Goal: Task Accomplishment & Management: Use online tool/utility

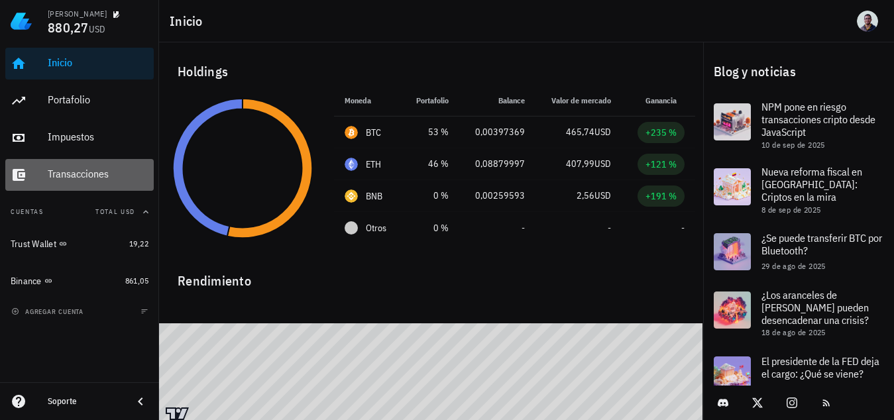
click at [105, 168] on div "Transacciones" at bounding box center [98, 174] width 101 height 13
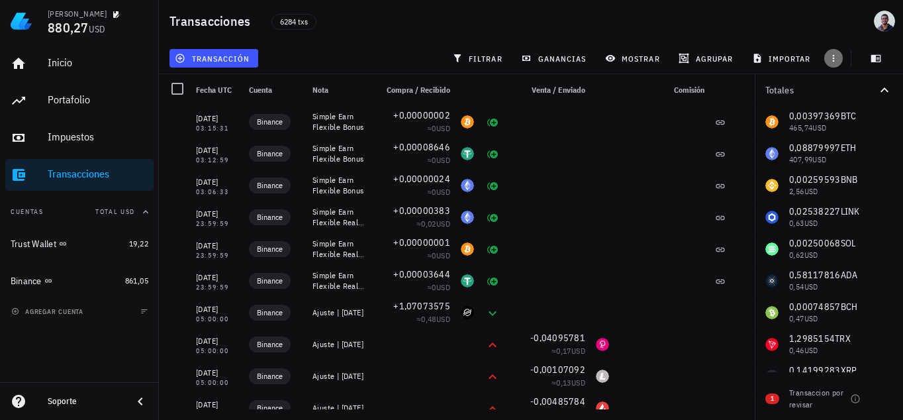
click at [837, 51] on button "button" at bounding box center [834, 58] width 19 height 19
click at [835, 51] on button "button" at bounding box center [834, 58] width 19 height 19
click at [246, 50] on button "transacción" at bounding box center [214, 58] width 89 height 19
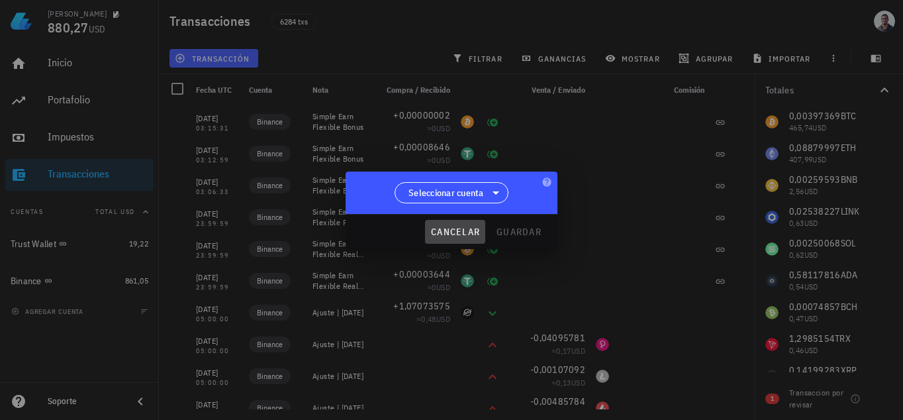
click at [452, 237] on button "cancelar" at bounding box center [455, 232] width 60 height 24
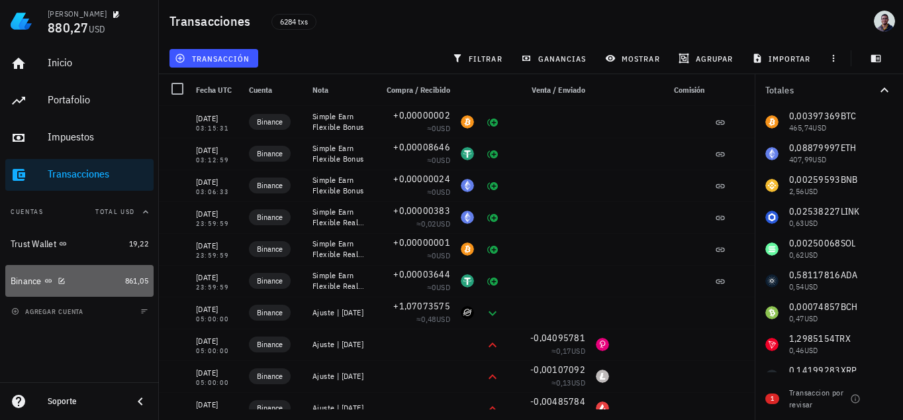
click at [83, 275] on div "Binance" at bounding box center [65, 281] width 109 height 13
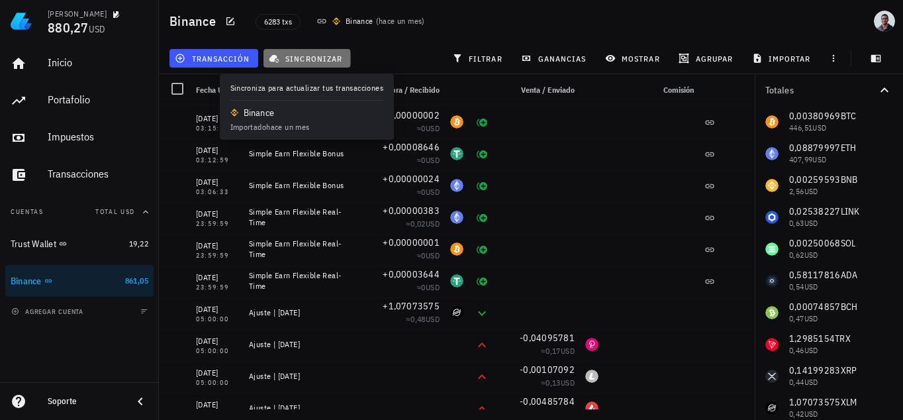
click at [317, 60] on span "sincronizar" at bounding box center [307, 58] width 71 height 11
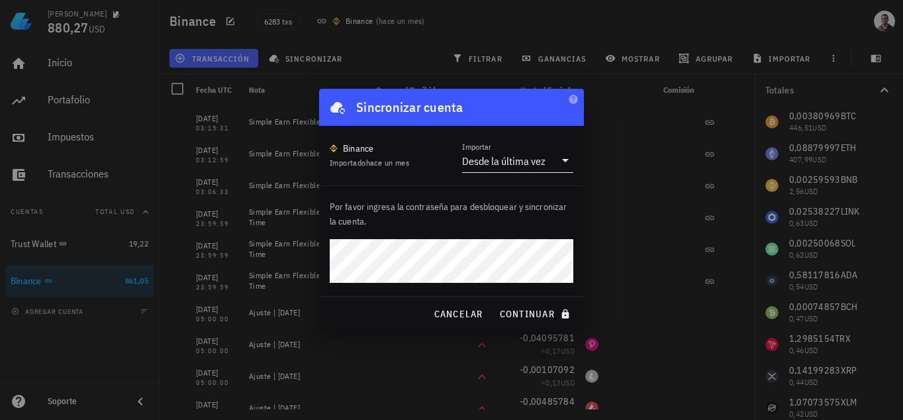
click at [550, 164] on input "Importar" at bounding box center [551, 160] width 7 height 21
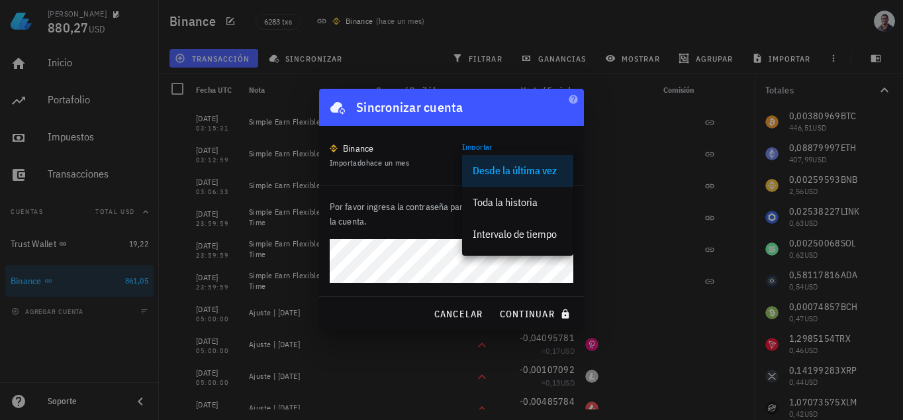
click at [554, 138] on div "Binance Importado hace un mes Importar Desde la última vez" at bounding box center [451, 156] width 265 height 60
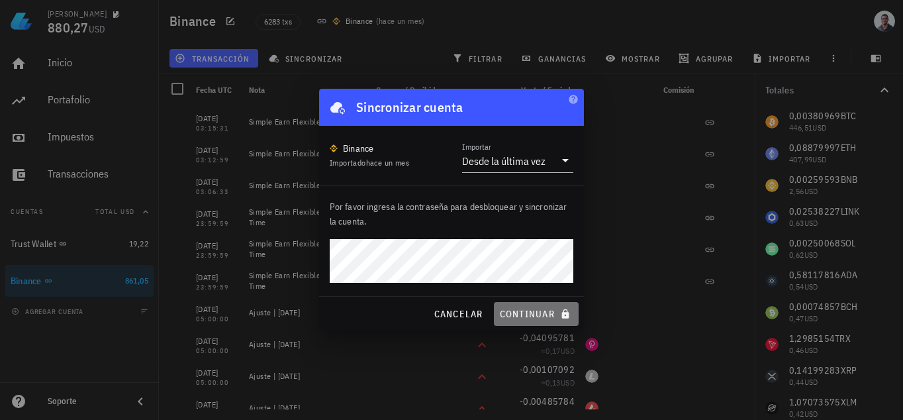
click at [539, 312] on span "continuar" at bounding box center [536, 314] width 74 height 12
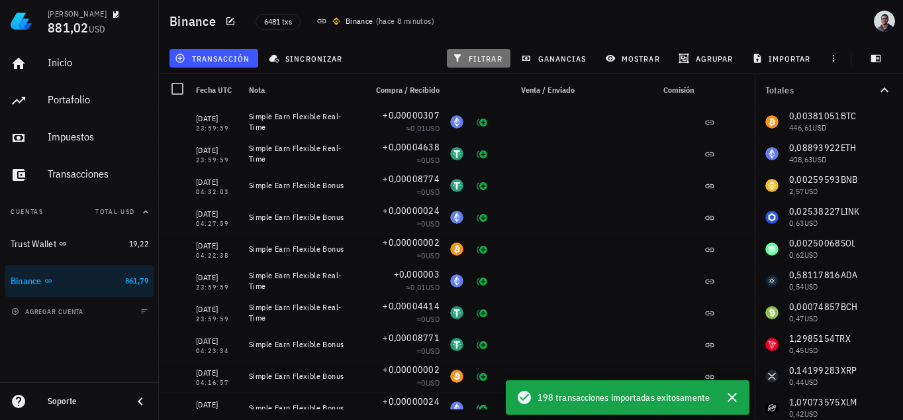
click at [484, 57] on span "filtrar" at bounding box center [479, 58] width 48 height 11
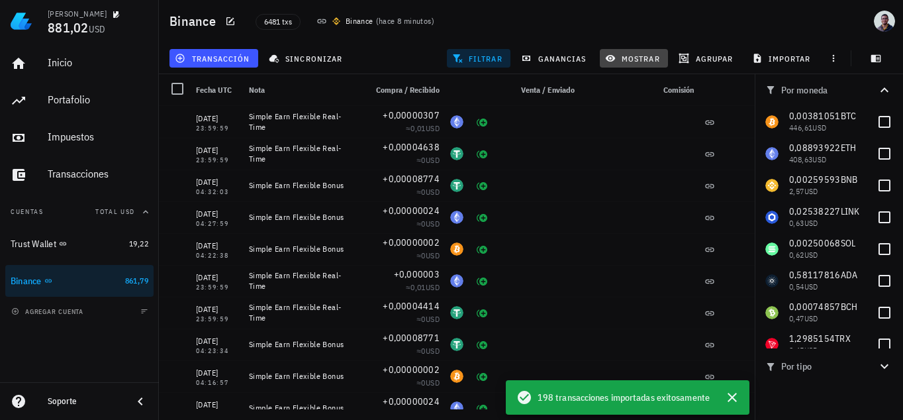
click at [650, 66] on button "mostrar" at bounding box center [634, 58] width 68 height 19
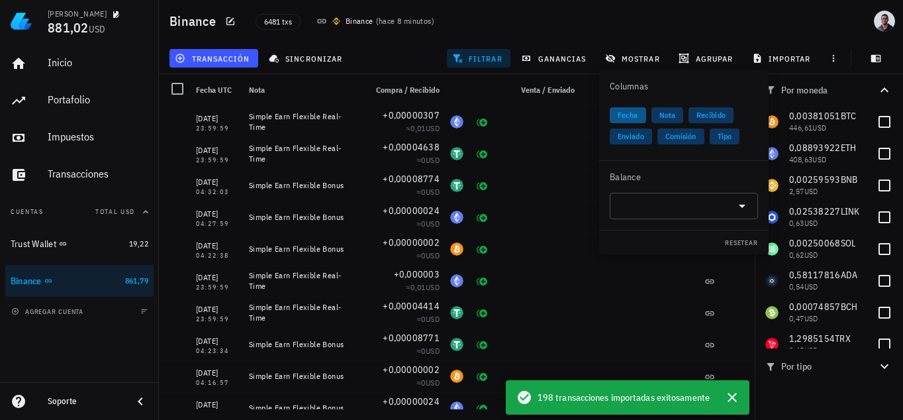
click at [635, 116] on span "Fecha" at bounding box center [628, 115] width 21 height 16
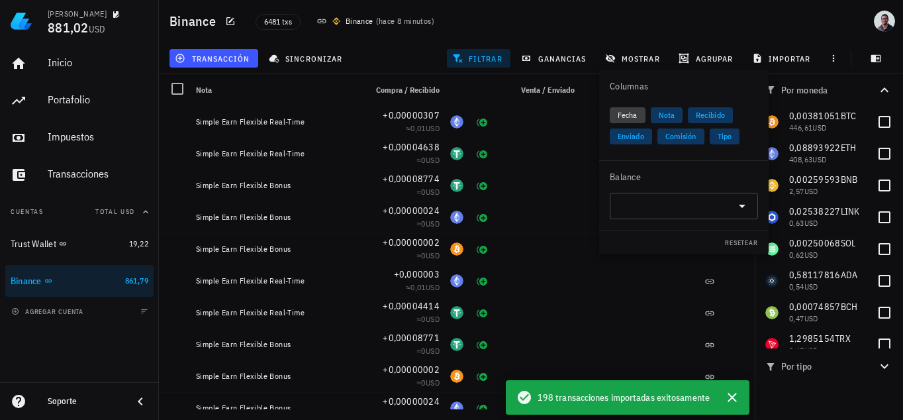
click at [619, 109] on span "Fecha" at bounding box center [628, 115] width 20 height 16
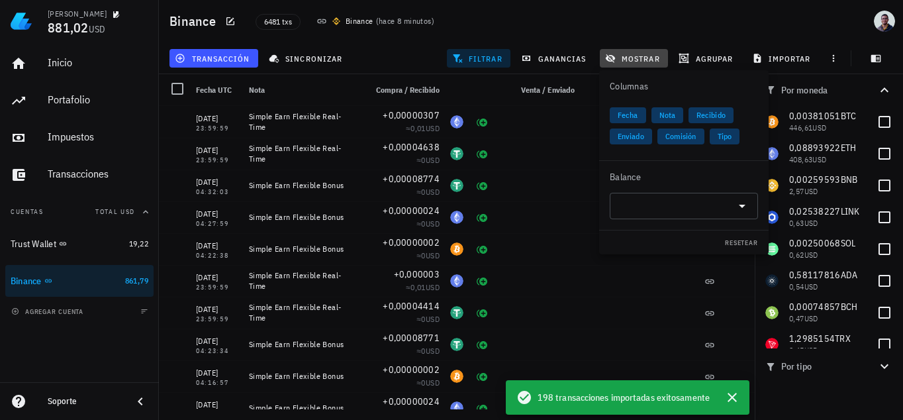
click at [643, 65] on button "mostrar" at bounding box center [634, 58] width 68 height 19
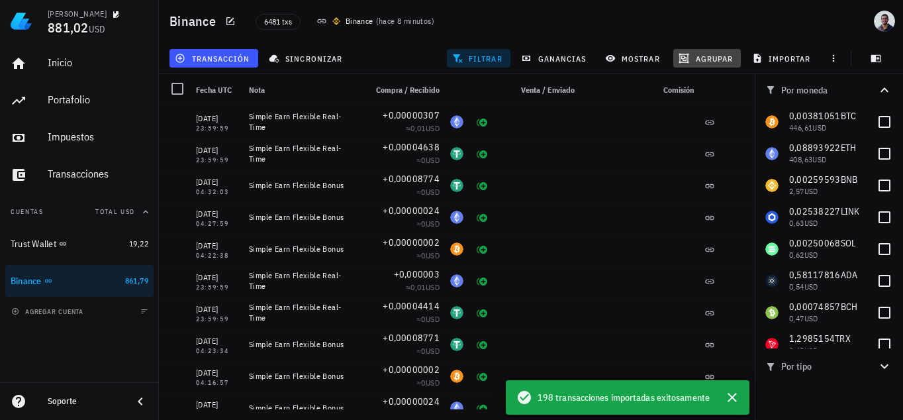
click at [719, 61] on span "agrupar" at bounding box center [708, 58] width 52 height 11
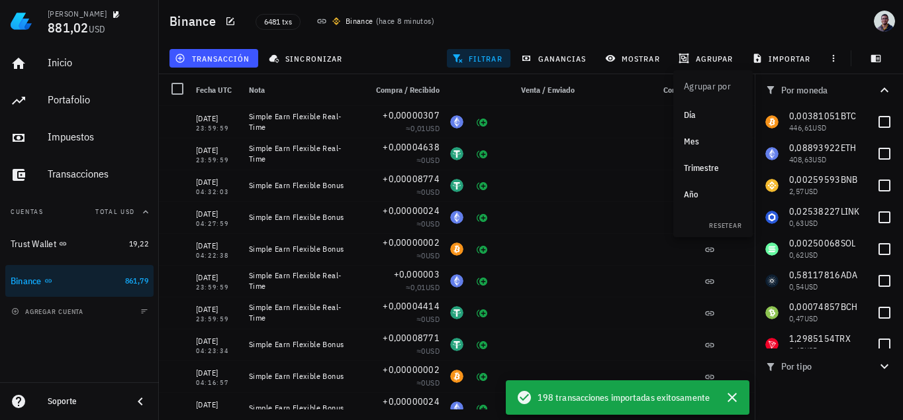
click at [711, 141] on div "Mes" at bounding box center [713, 141] width 58 height 11
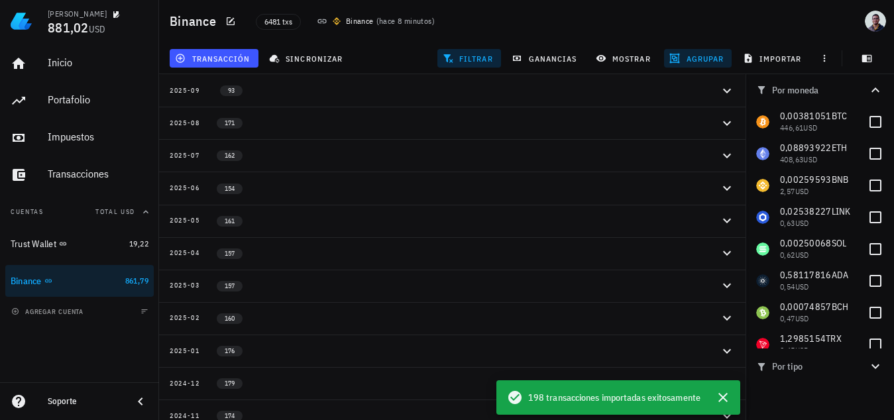
click at [707, 64] on button "agrupar" at bounding box center [698, 58] width 68 height 19
click at [698, 111] on div "Día" at bounding box center [703, 115] width 58 height 11
click at [712, 58] on span "agrupar" at bounding box center [698, 58] width 52 height 11
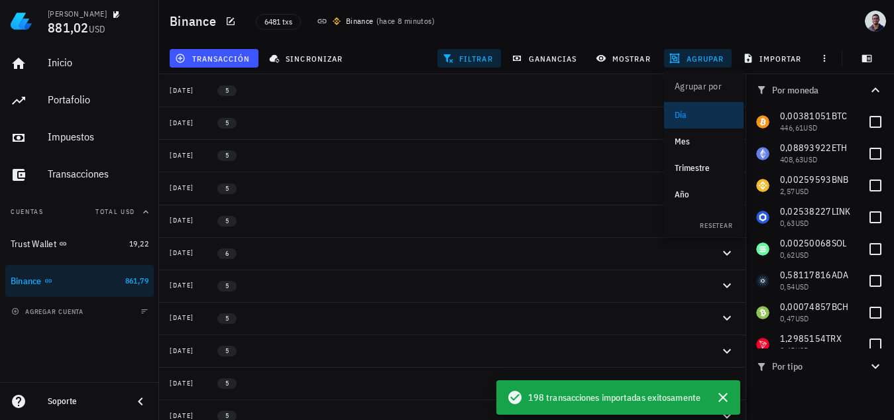
click at [687, 119] on div "Día" at bounding box center [703, 115] width 58 height 11
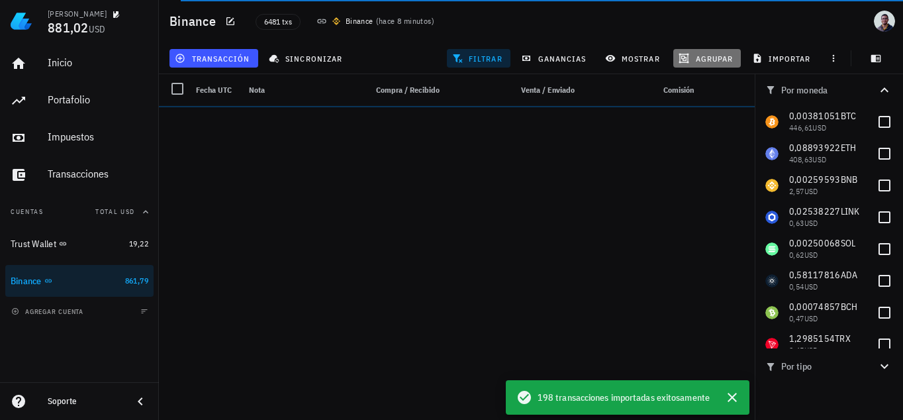
click at [697, 56] on span "agrupar" at bounding box center [708, 58] width 52 height 11
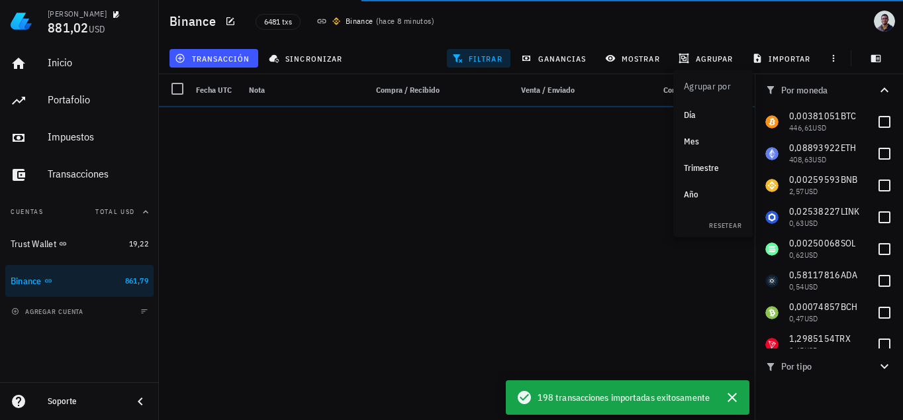
click at [701, 140] on div "Mes" at bounding box center [713, 141] width 58 height 11
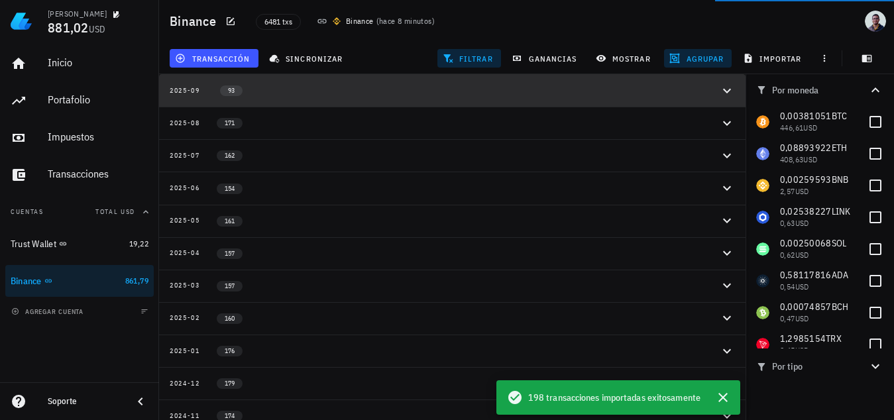
click at [670, 81] on button "2025-09 93" at bounding box center [452, 90] width 586 height 32
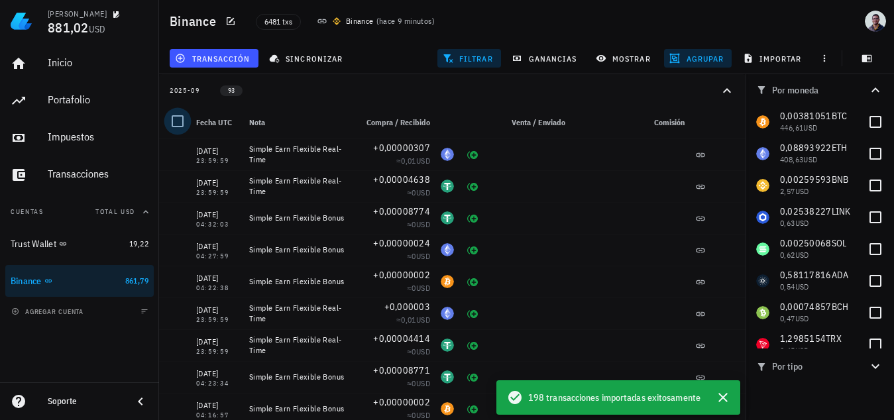
click at [173, 122] on div at bounding box center [177, 121] width 23 height 23
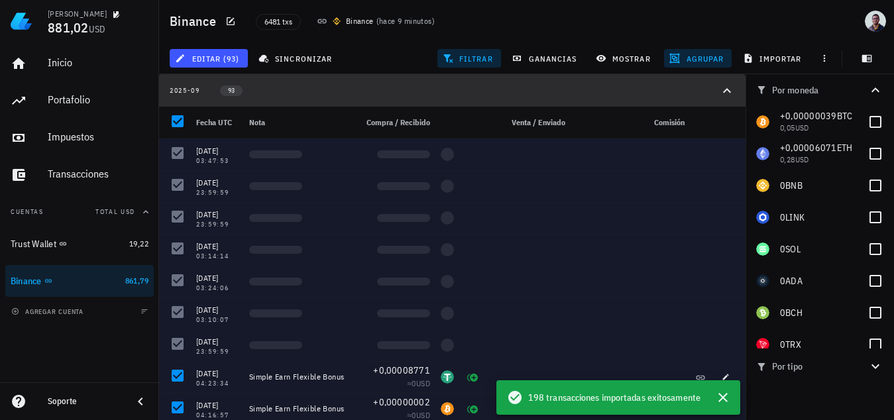
click at [725, 90] on icon "button" at bounding box center [727, 90] width 8 height 5
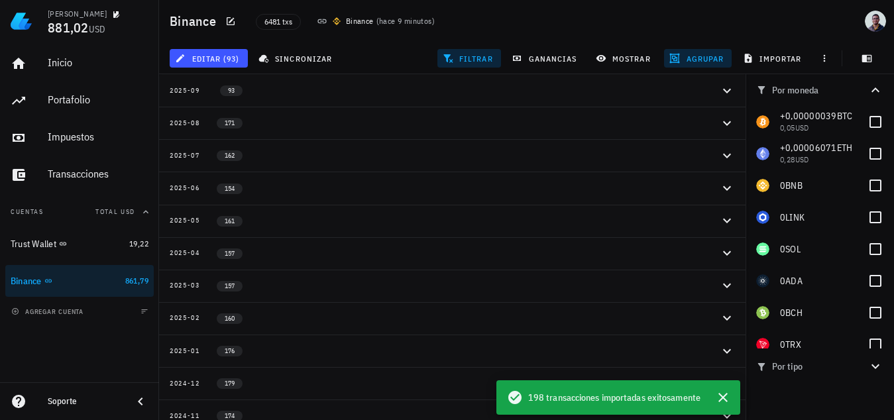
click at [728, 119] on icon "button" at bounding box center [727, 123] width 16 height 16
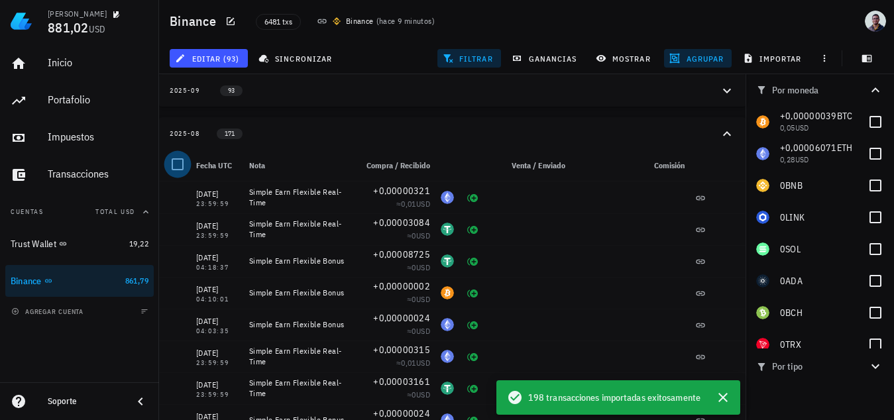
click at [178, 165] on div at bounding box center [177, 164] width 23 height 23
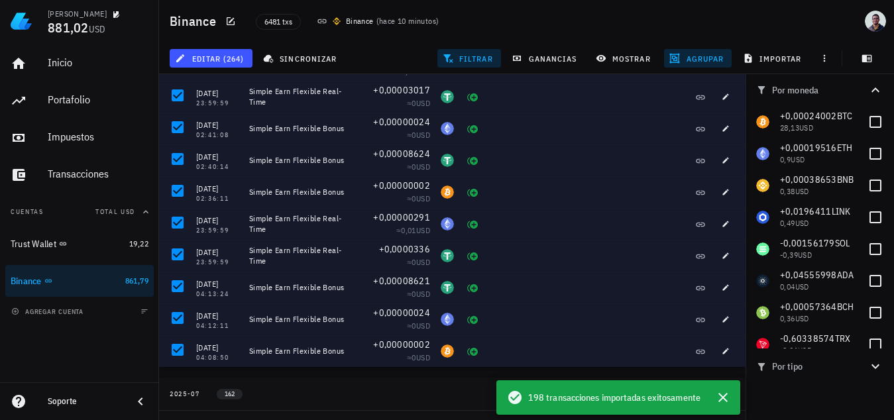
scroll to position [156, 0]
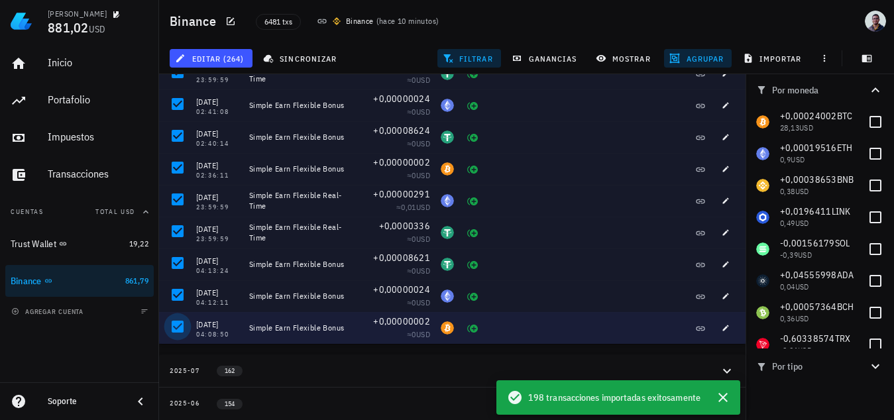
click at [175, 325] on div at bounding box center [177, 326] width 23 height 23
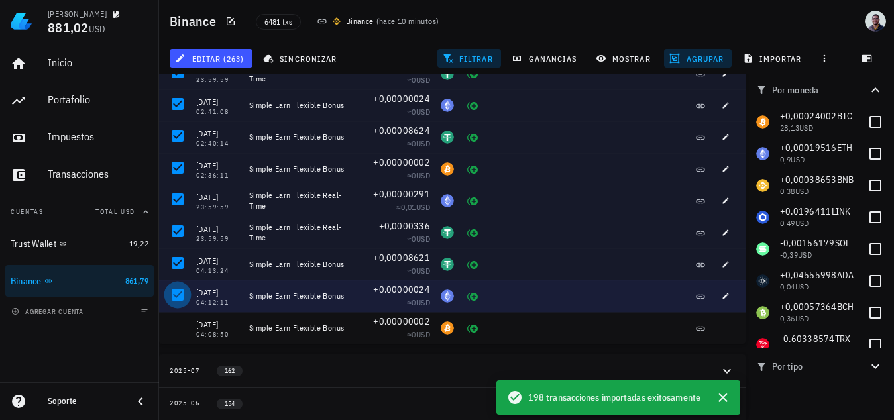
click at [178, 293] on div at bounding box center [177, 294] width 23 height 23
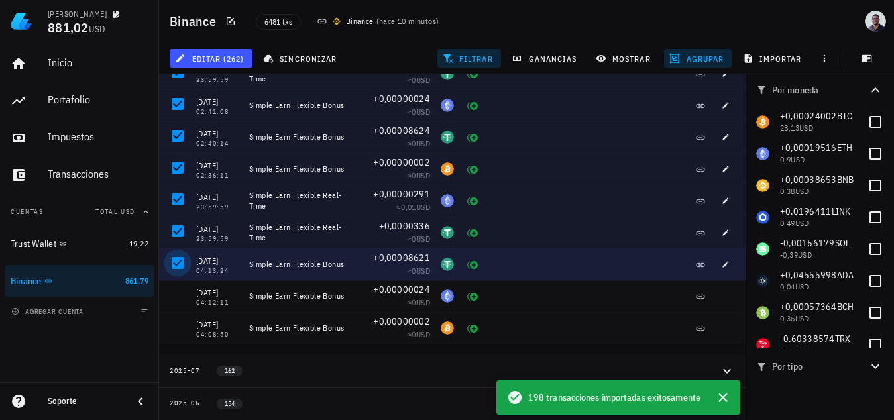
click at [179, 266] on div at bounding box center [177, 263] width 23 height 23
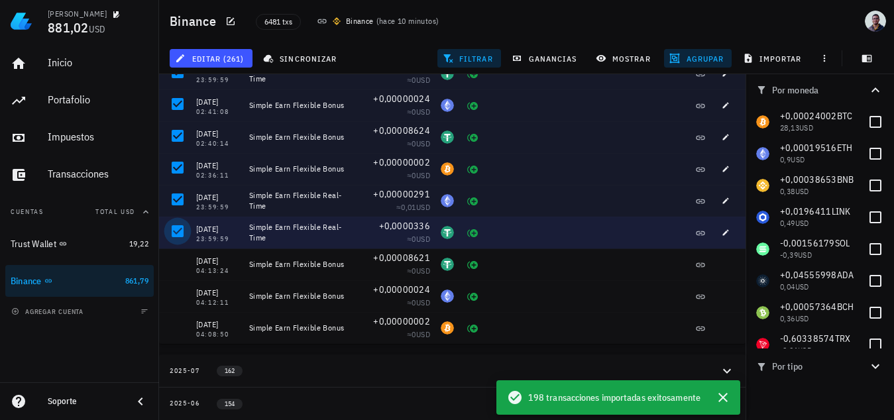
click at [181, 235] on div at bounding box center [177, 231] width 23 height 23
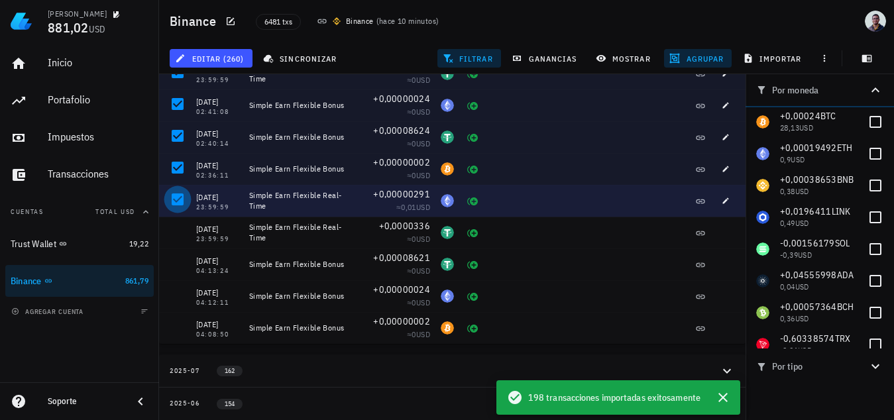
click at [176, 199] on div at bounding box center [177, 199] width 23 height 23
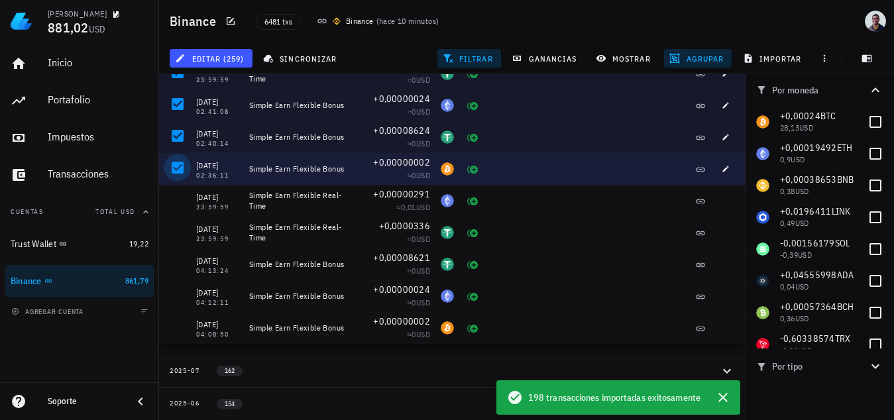
click at [176, 168] on div at bounding box center [177, 167] width 23 height 23
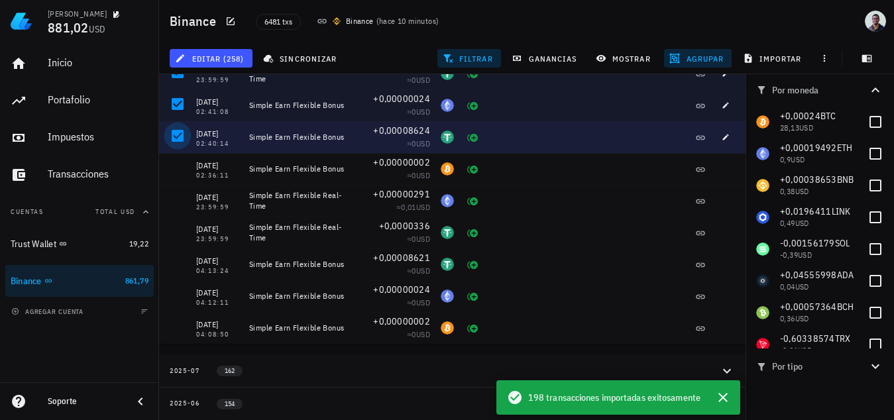
click at [177, 138] on div at bounding box center [177, 136] width 23 height 23
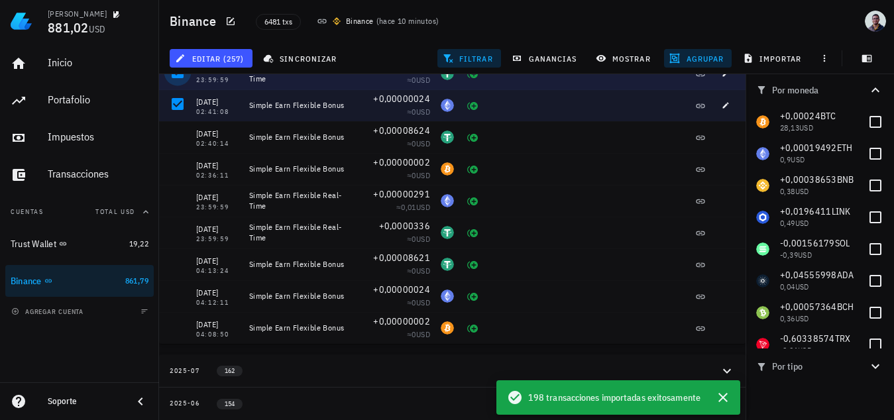
click at [178, 81] on div at bounding box center [177, 72] width 23 height 23
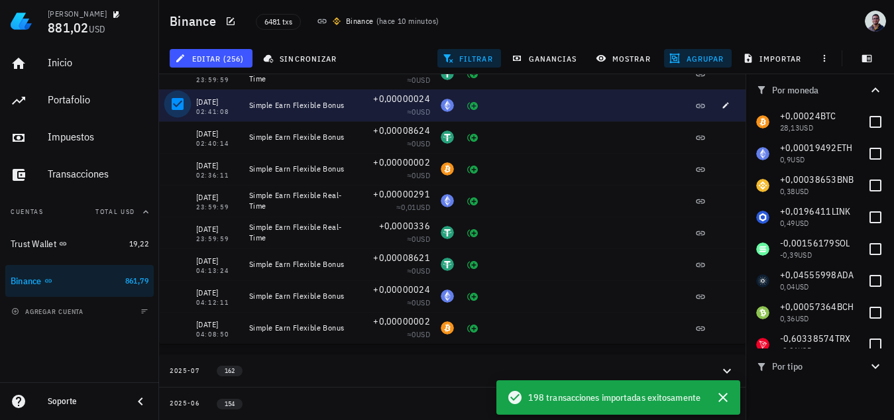
click at [179, 103] on div at bounding box center [177, 104] width 23 height 23
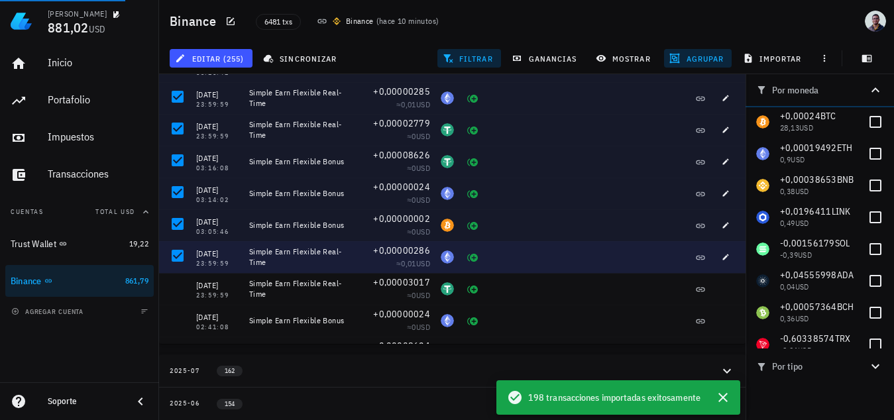
scroll to position [4920, 0]
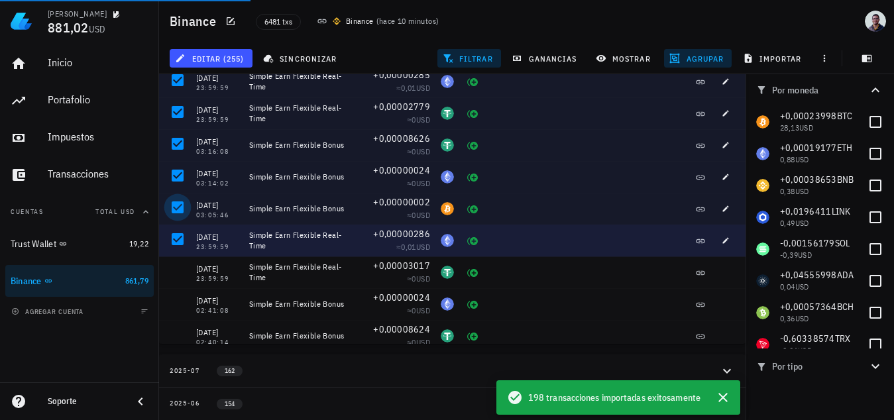
click at [181, 243] on div at bounding box center [177, 239] width 23 height 23
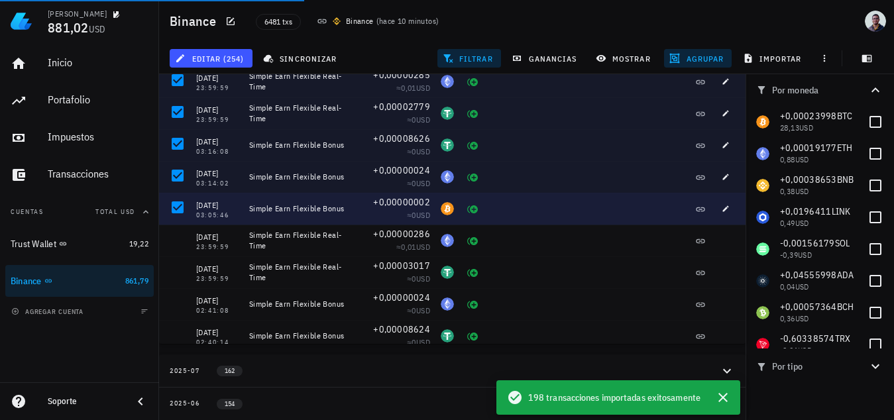
drag, startPoint x: 179, startPoint y: 197, endPoint x: 178, endPoint y: 190, distance: 6.8
click at [178, 197] on div at bounding box center [177, 207] width 23 height 23
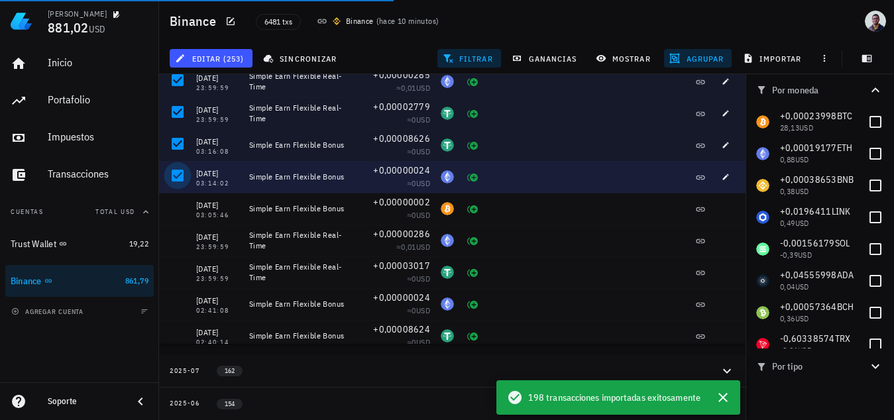
click at [178, 178] on div at bounding box center [177, 175] width 23 height 23
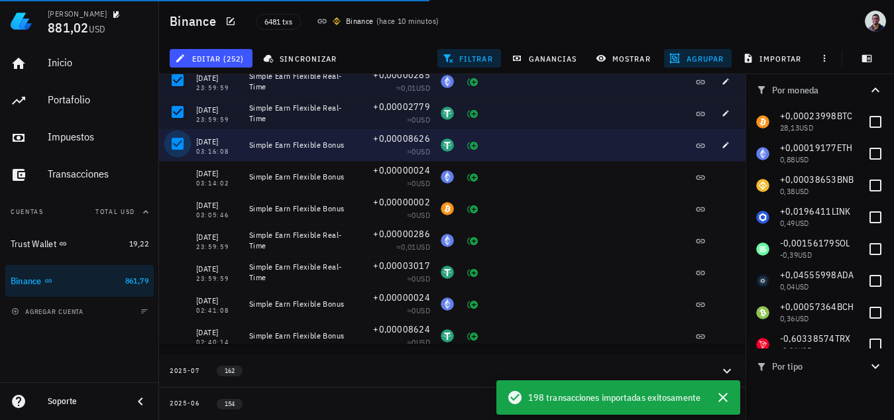
click at [177, 149] on div at bounding box center [177, 143] width 23 height 23
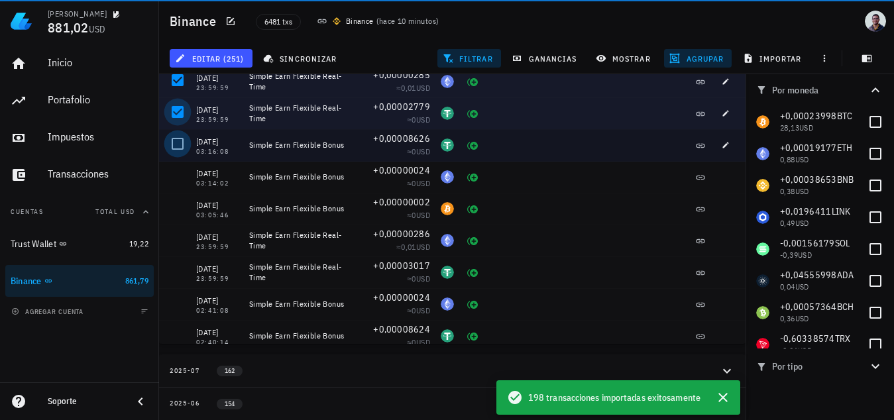
click at [180, 119] on div at bounding box center [177, 112] width 23 height 23
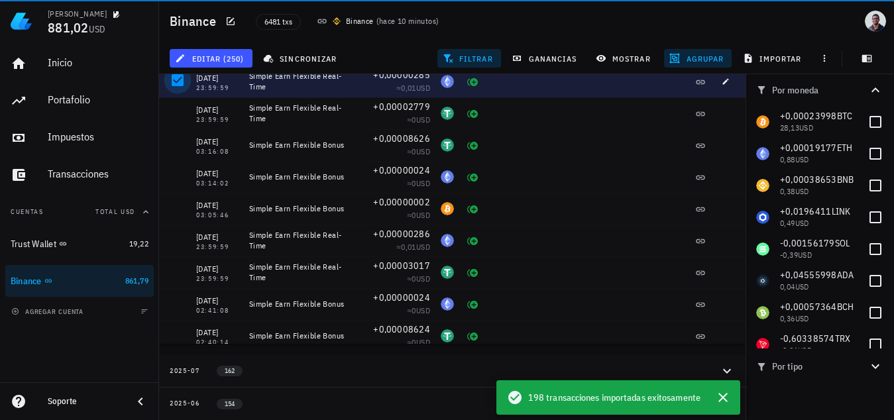
click at [179, 87] on div at bounding box center [177, 80] width 23 height 23
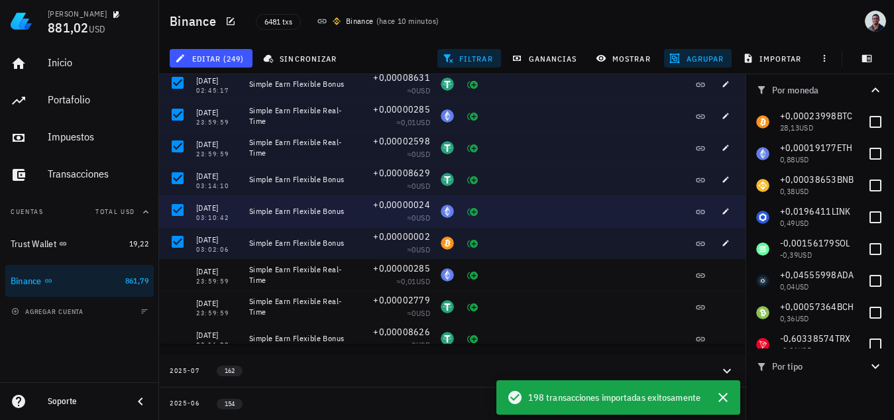
scroll to position [4721, 0]
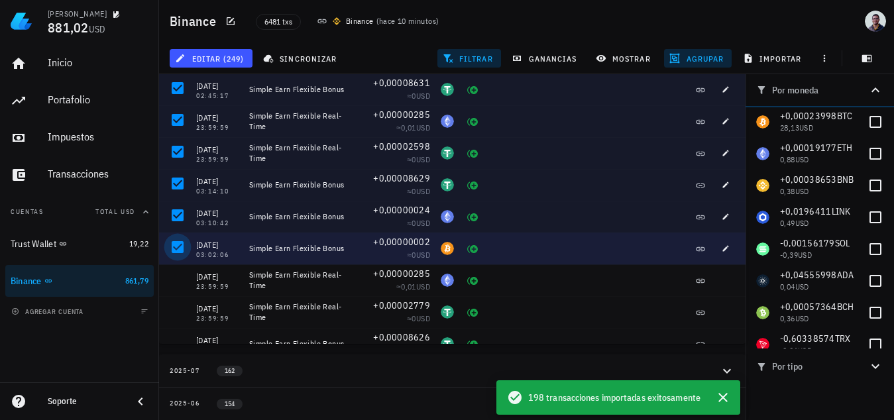
click at [171, 250] on div at bounding box center [177, 247] width 23 height 23
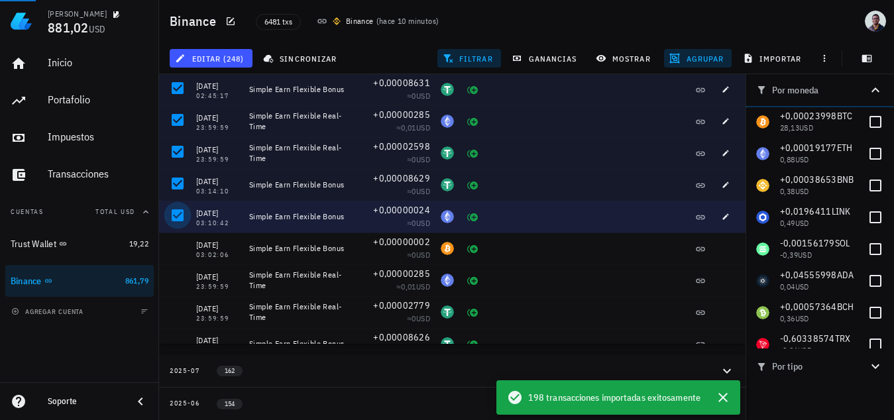
click at [176, 208] on div at bounding box center [177, 215] width 23 height 23
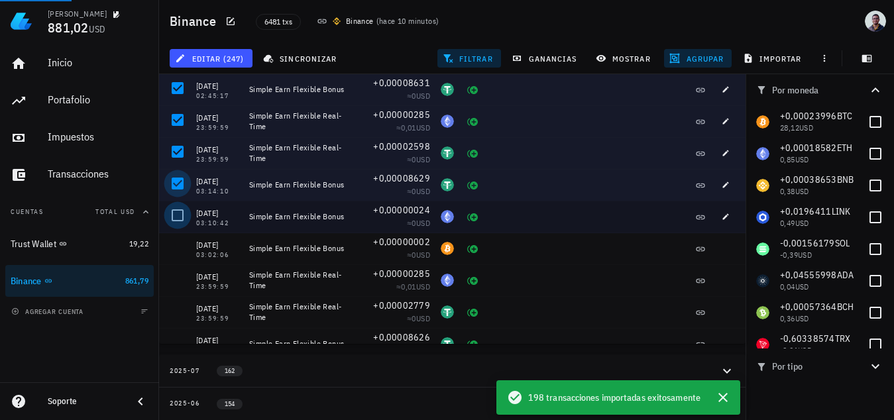
click at [176, 186] on div at bounding box center [177, 183] width 23 height 23
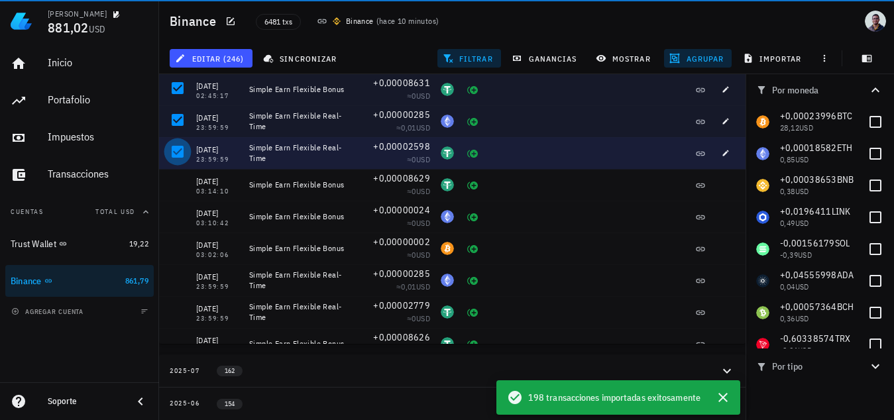
click at [176, 156] on div at bounding box center [177, 151] width 23 height 23
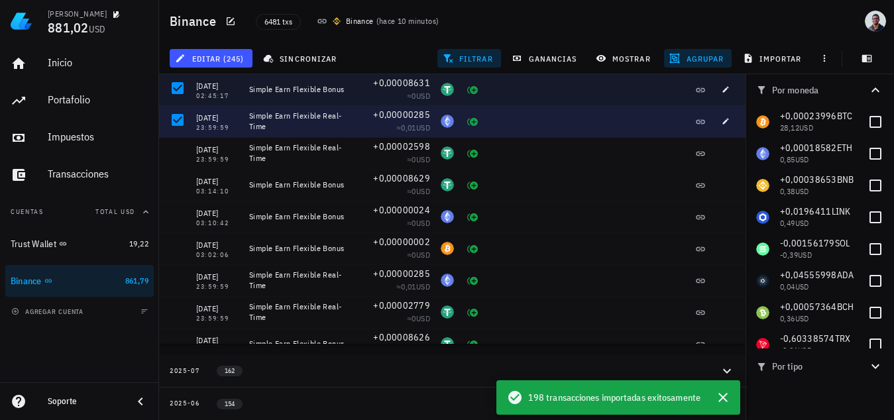
click at [174, 131] on div at bounding box center [175, 121] width 32 height 32
click at [176, 121] on div at bounding box center [177, 120] width 23 height 23
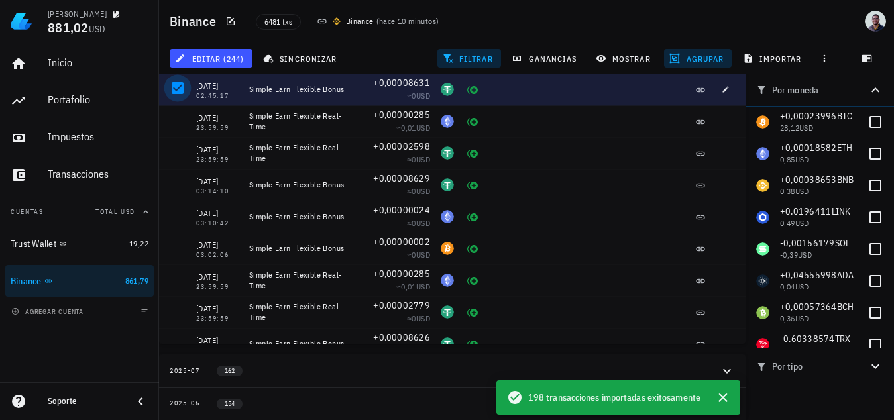
click at [177, 93] on div at bounding box center [177, 88] width 23 height 23
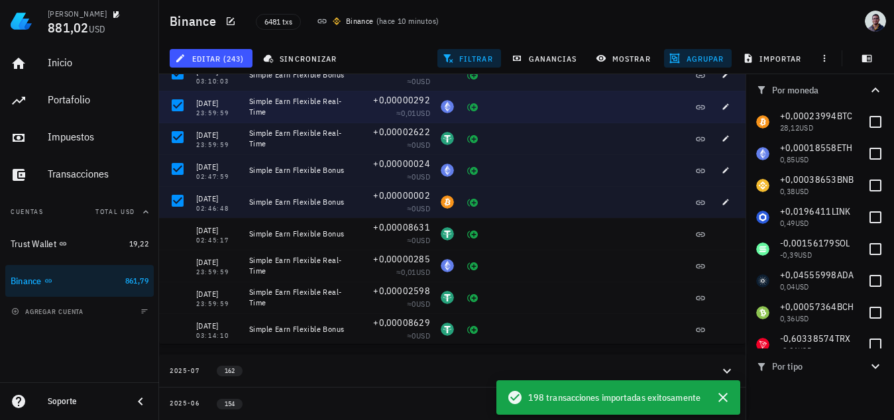
scroll to position [4456, 0]
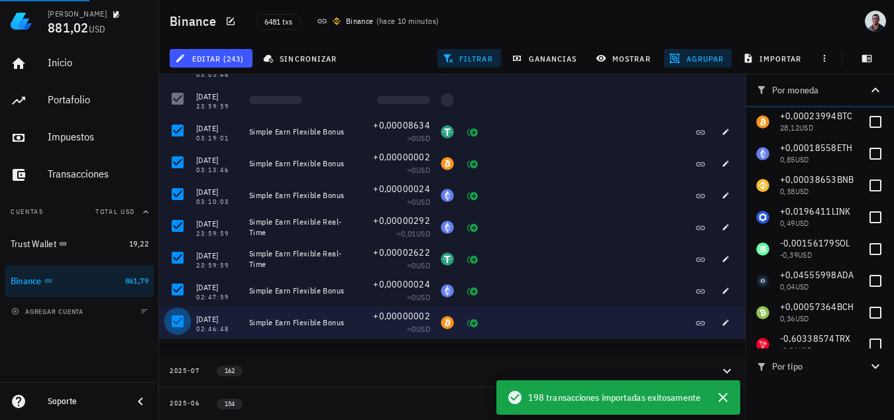
click at [180, 318] on div at bounding box center [177, 321] width 23 height 23
click at [177, 280] on div at bounding box center [177, 289] width 23 height 23
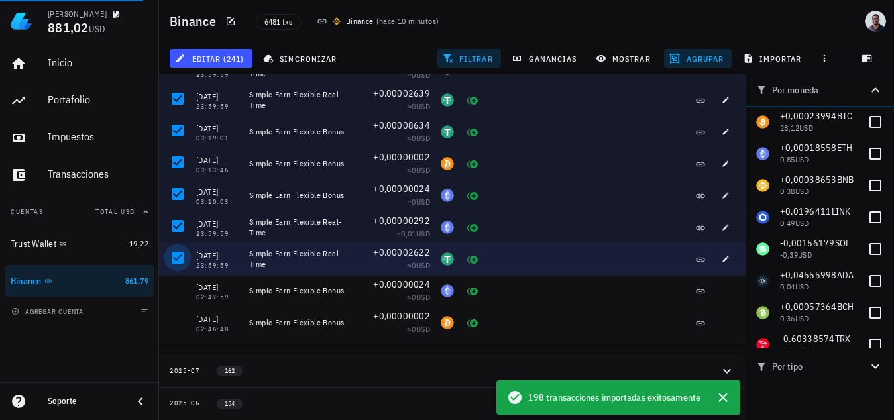
click at [177, 246] on div at bounding box center [177, 257] width 23 height 23
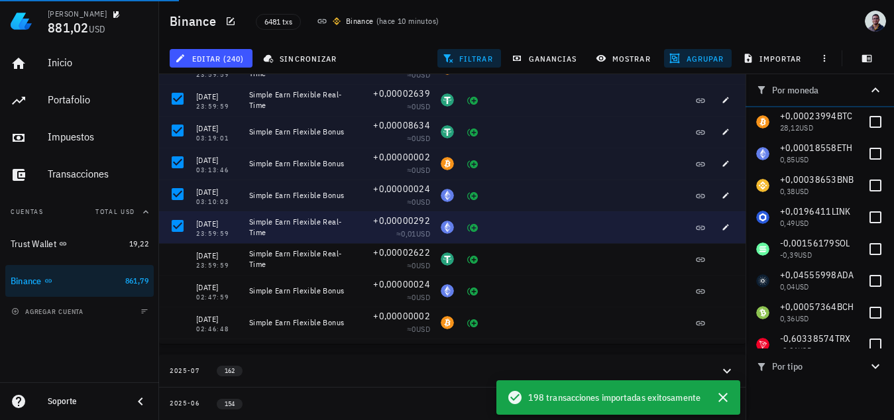
click at [178, 218] on div at bounding box center [177, 226] width 23 height 23
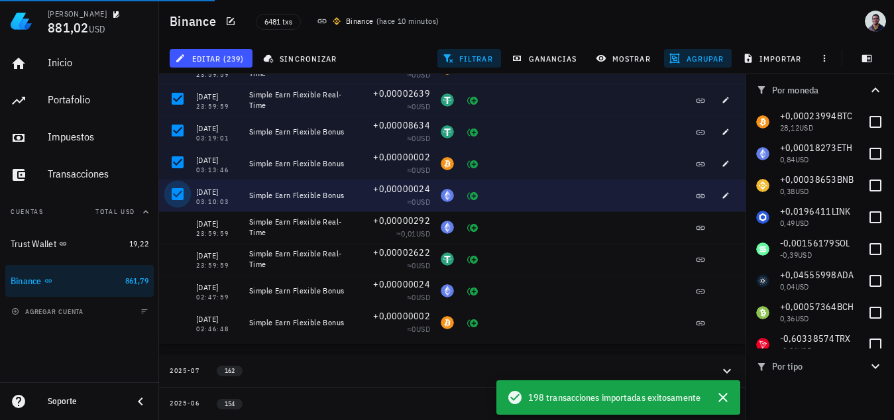
click at [181, 199] on div at bounding box center [177, 194] width 23 height 23
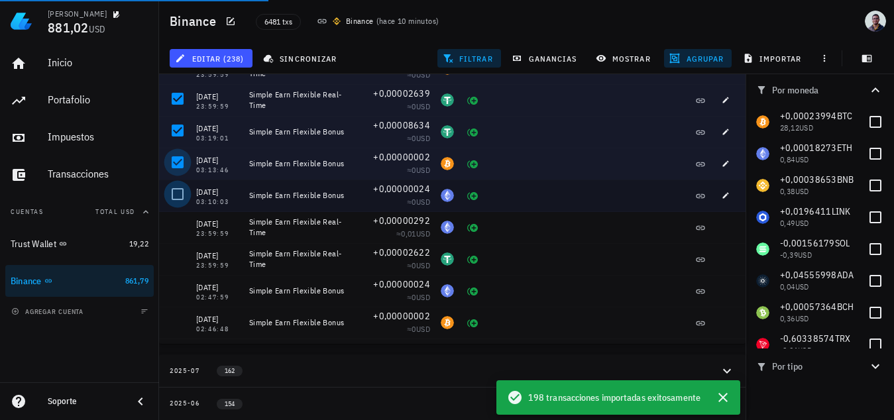
drag, startPoint x: 178, startPoint y: 168, endPoint x: 178, endPoint y: 159, distance: 9.3
click at [178, 166] on div at bounding box center [177, 162] width 23 height 23
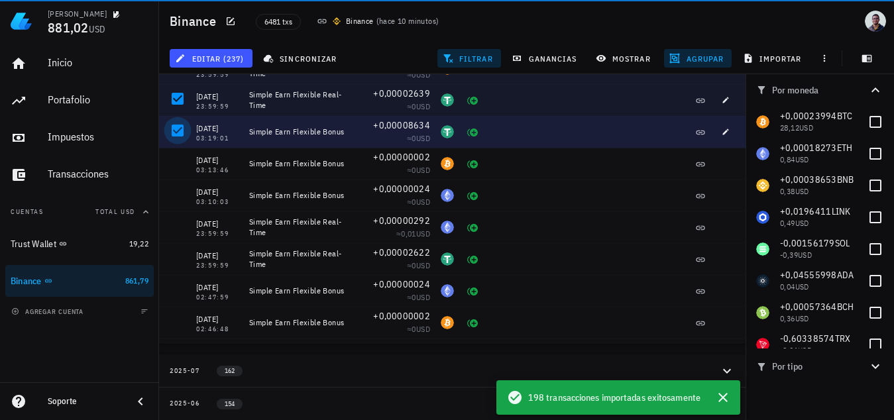
click at [178, 138] on div at bounding box center [177, 130] width 23 height 23
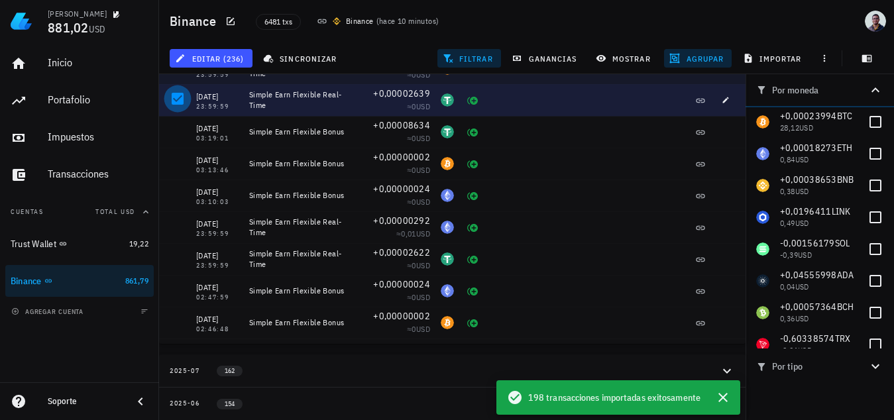
click at [174, 95] on div at bounding box center [177, 98] width 23 height 23
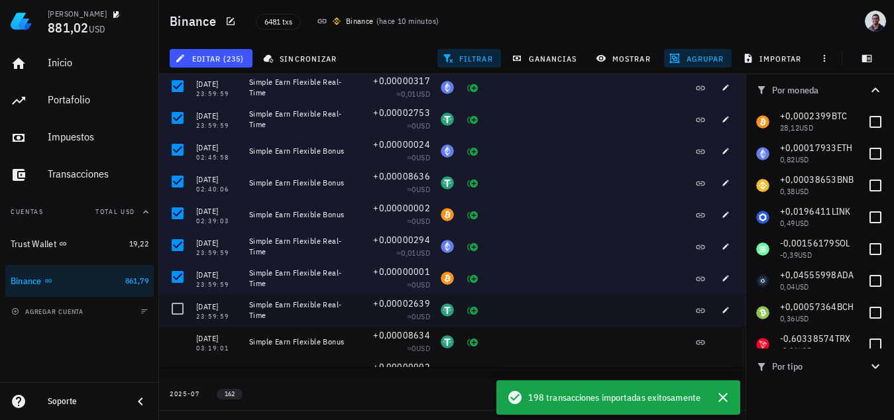
scroll to position [4258, 0]
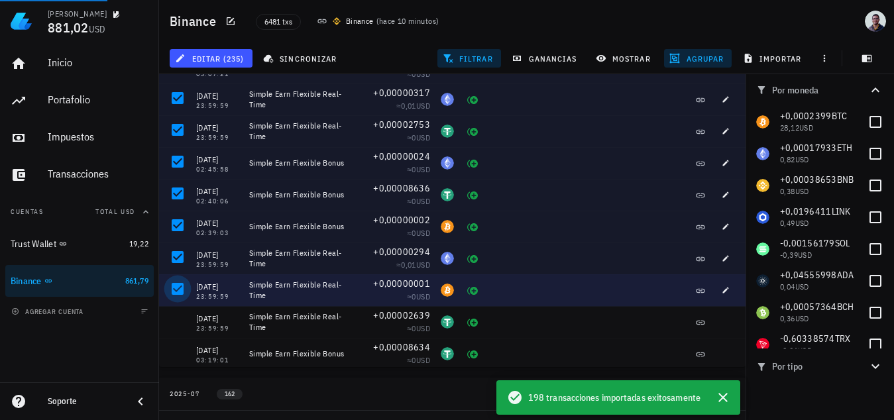
click at [178, 286] on div at bounding box center [177, 289] width 23 height 23
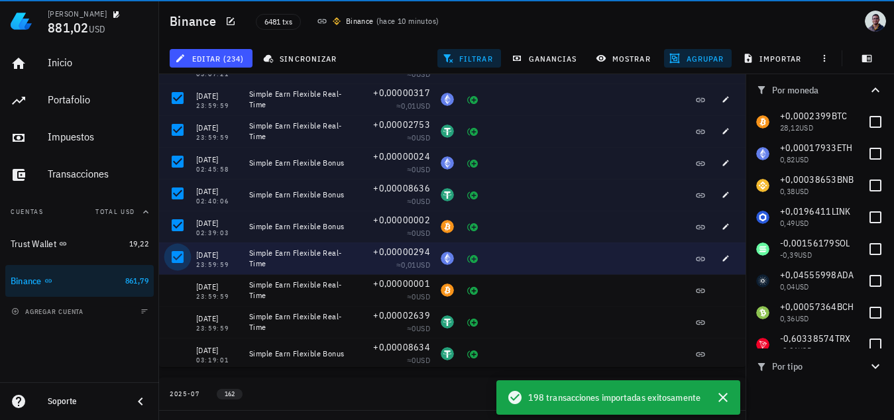
click at [178, 263] on div at bounding box center [177, 257] width 23 height 23
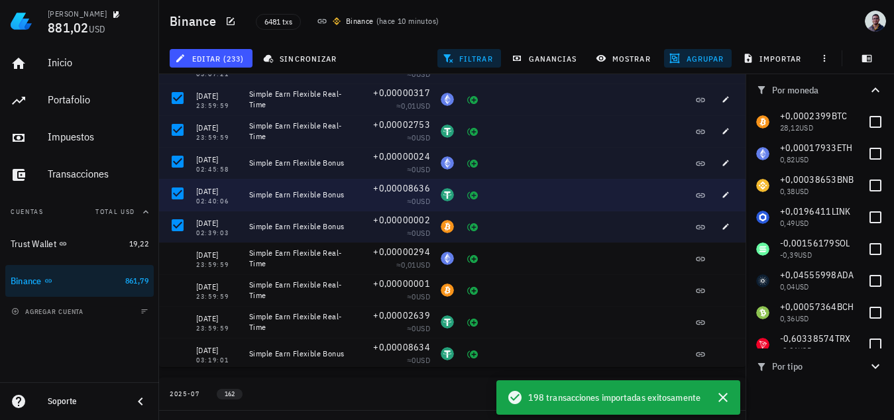
click at [178, 209] on div at bounding box center [175, 195] width 32 height 32
click at [178, 191] on div at bounding box center [177, 193] width 23 height 23
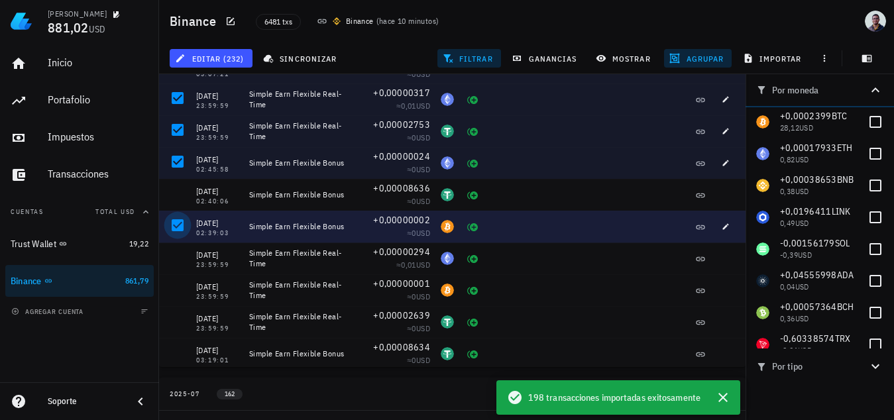
click at [177, 236] on div at bounding box center [177, 225] width 23 height 23
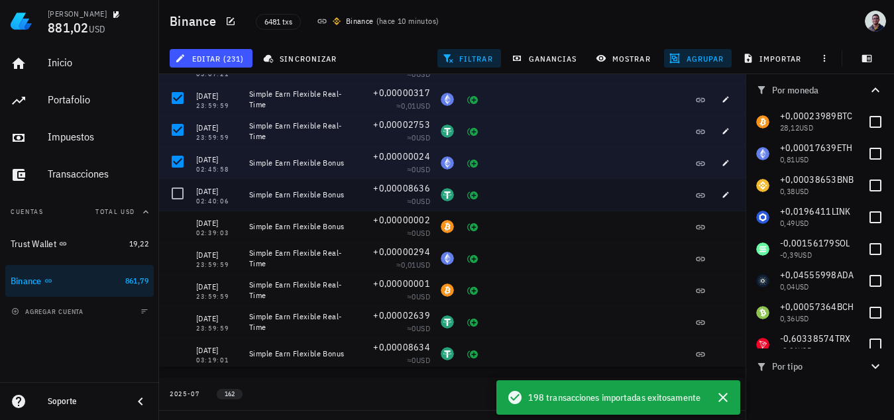
click at [177, 143] on div at bounding box center [175, 131] width 32 height 32
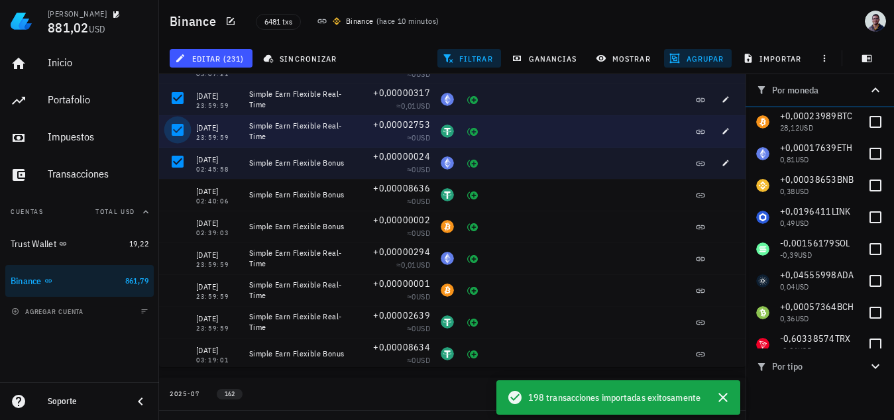
click at [178, 121] on div at bounding box center [177, 130] width 23 height 23
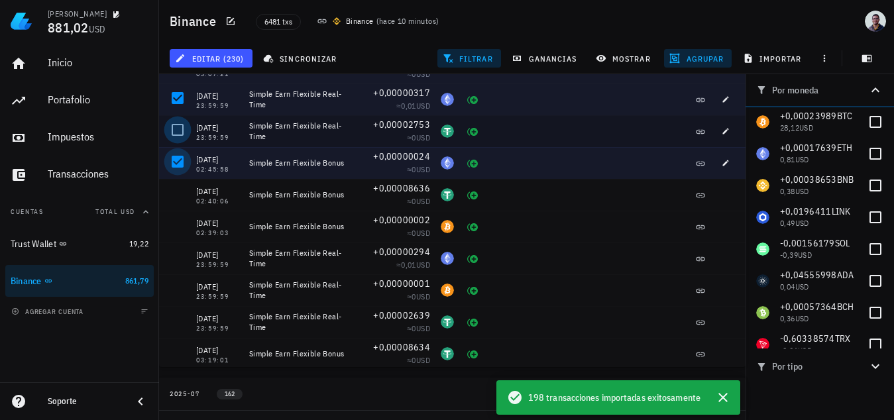
click at [179, 152] on div at bounding box center [177, 161] width 23 height 23
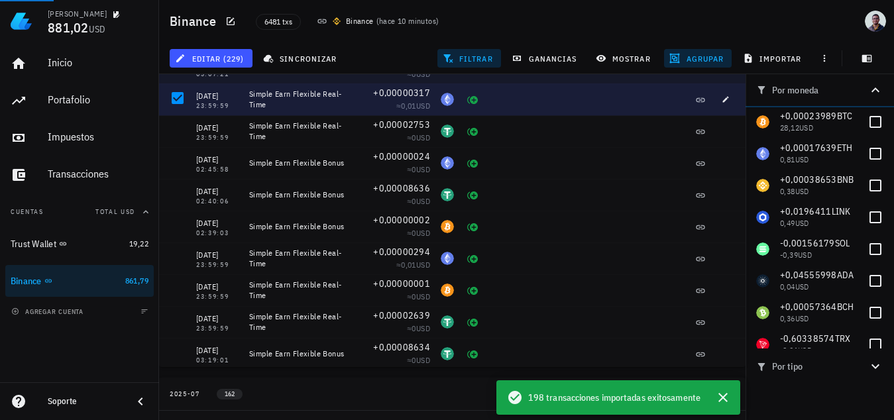
click at [181, 110] on div at bounding box center [175, 99] width 32 height 32
click at [183, 103] on div at bounding box center [177, 98] width 23 height 23
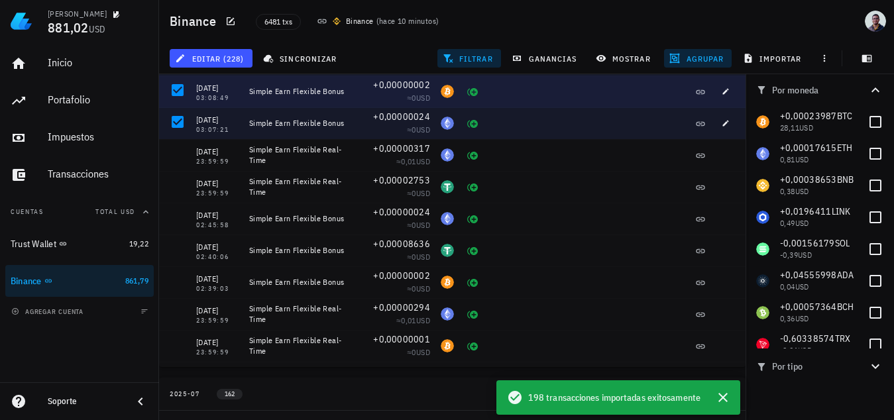
scroll to position [4059, 0]
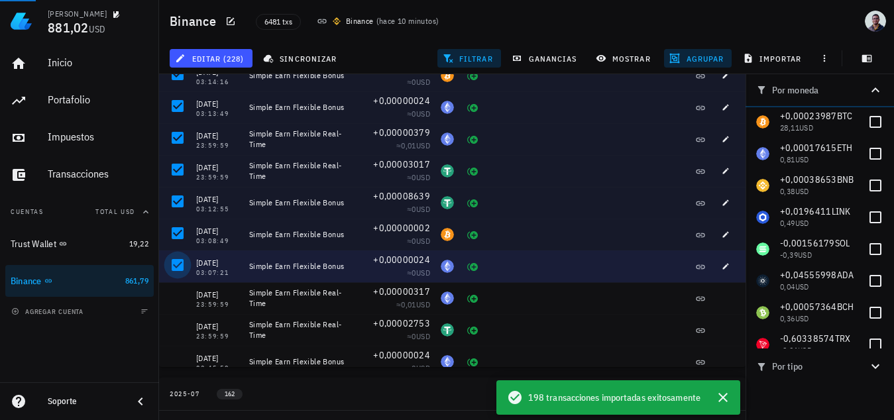
click at [183, 265] on div at bounding box center [177, 265] width 23 height 23
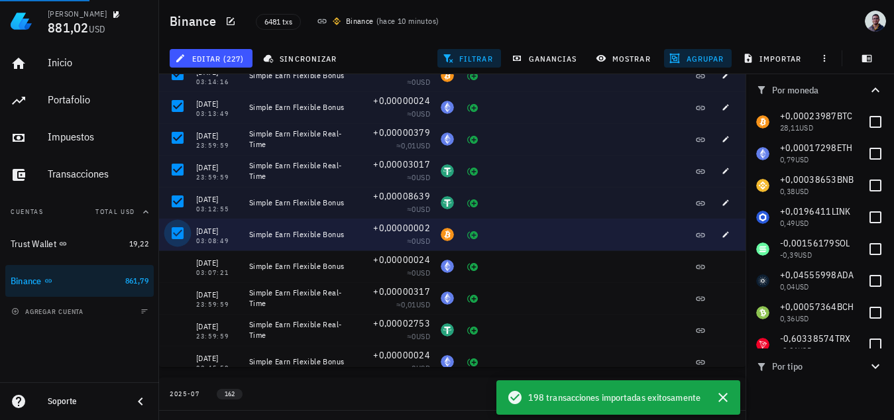
click at [181, 229] on div at bounding box center [177, 233] width 23 height 23
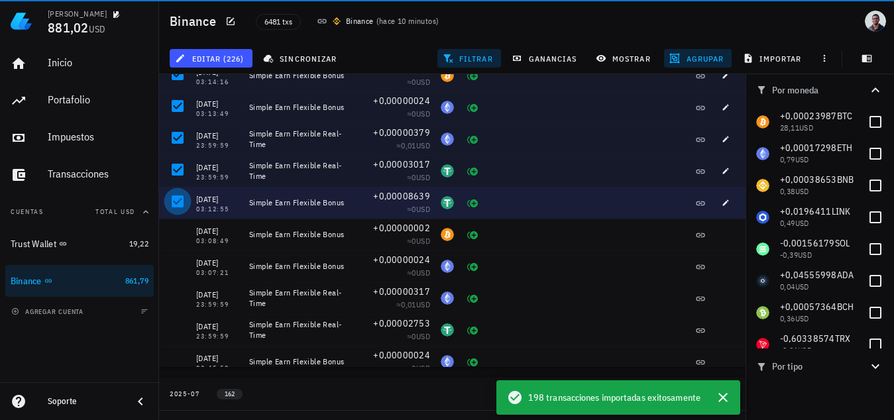
click at [180, 190] on div at bounding box center [177, 201] width 23 height 23
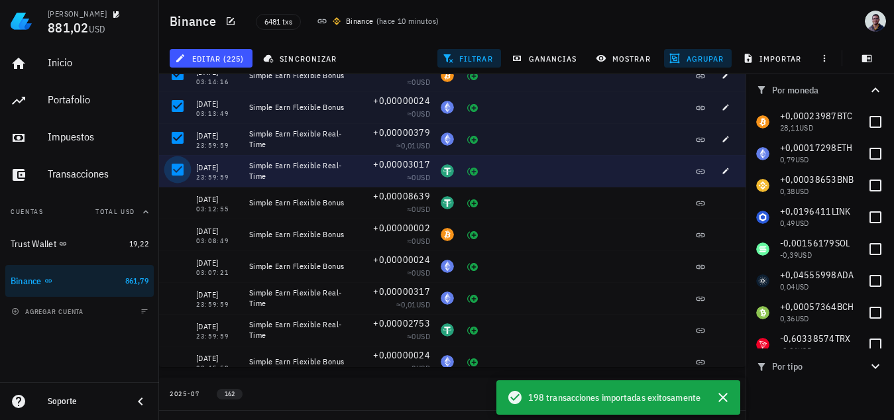
click at [178, 158] on div at bounding box center [177, 169] width 23 height 23
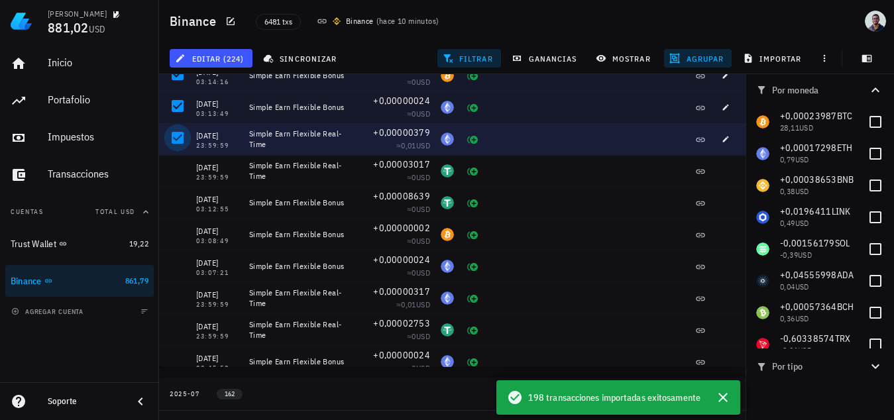
click at [181, 138] on div at bounding box center [177, 138] width 23 height 23
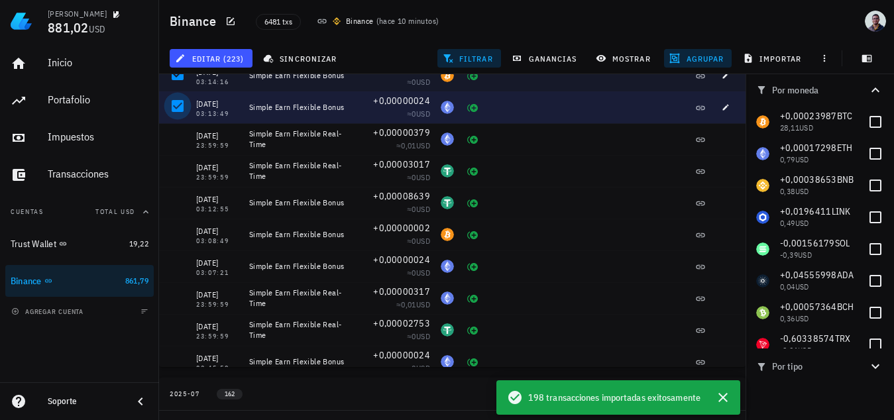
click at [181, 103] on div at bounding box center [177, 106] width 23 height 23
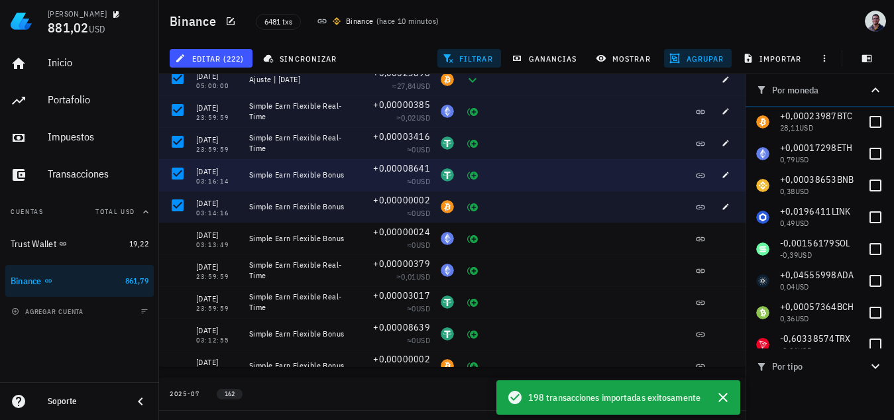
scroll to position [3926, 0]
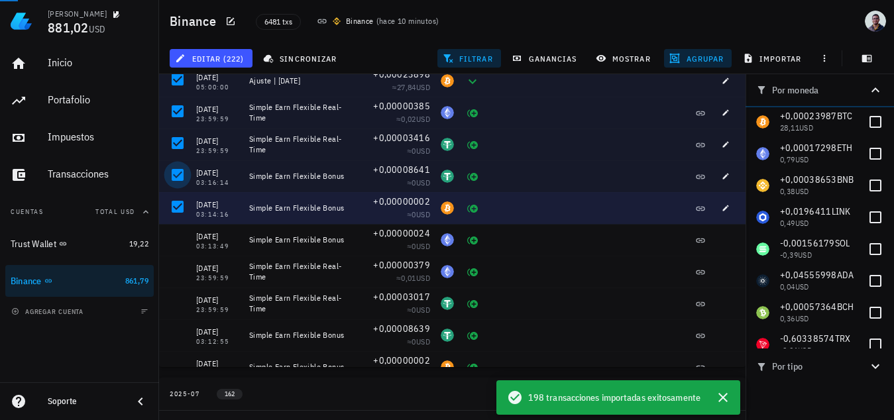
click at [178, 204] on div at bounding box center [177, 206] width 23 height 23
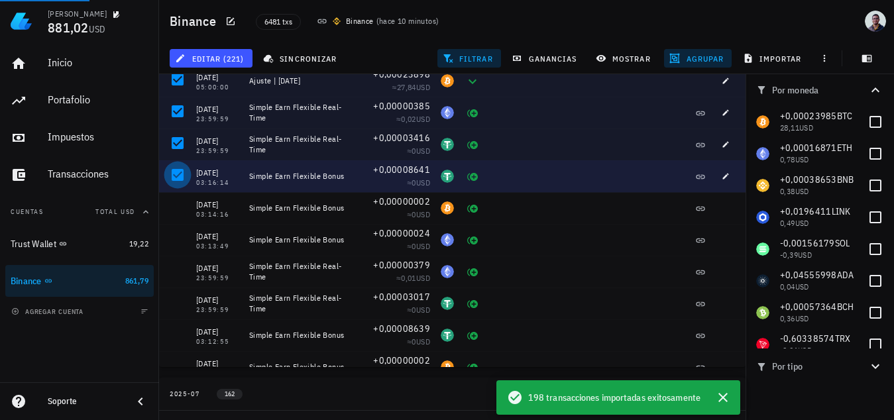
click at [178, 174] on div at bounding box center [177, 175] width 23 height 23
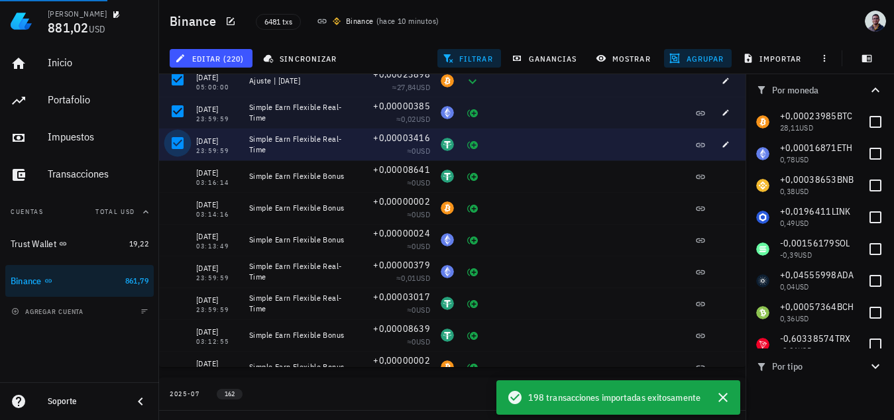
click at [179, 136] on div at bounding box center [177, 143] width 23 height 23
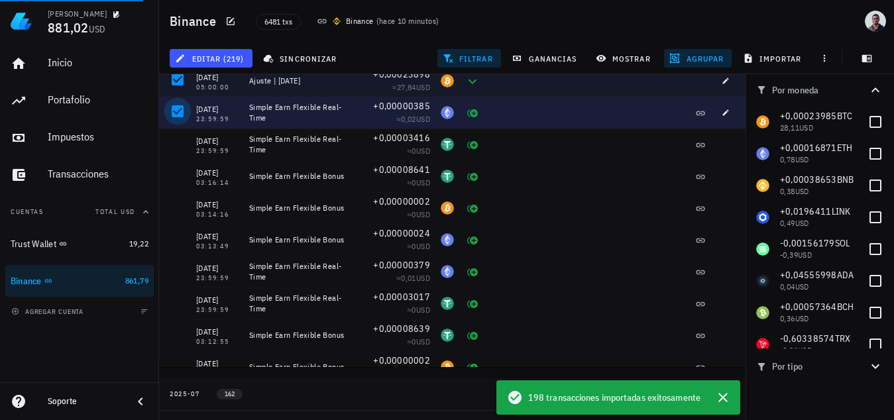
click at [180, 115] on div at bounding box center [177, 111] width 23 height 23
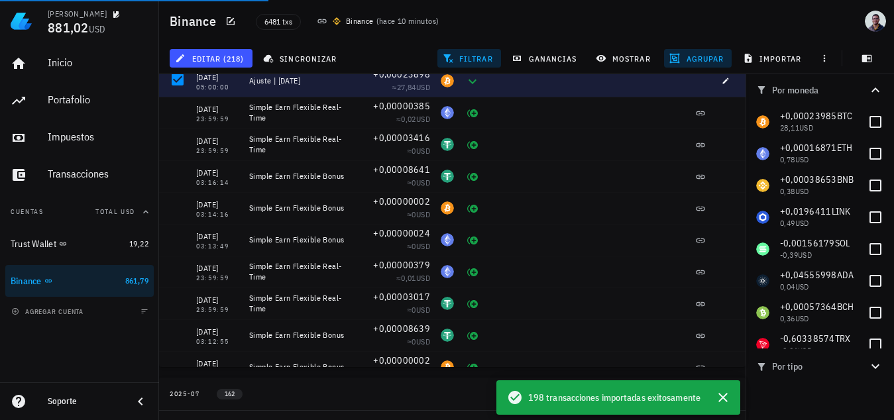
scroll to position [3728, 0]
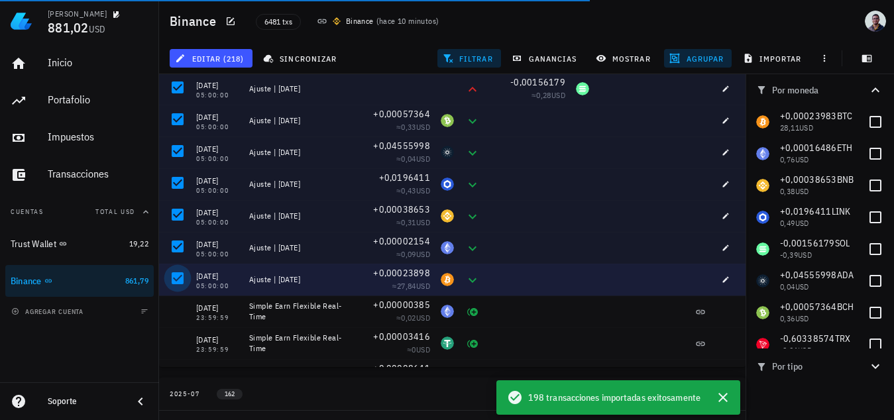
click at [171, 276] on div at bounding box center [177, 278] width 23 height 23
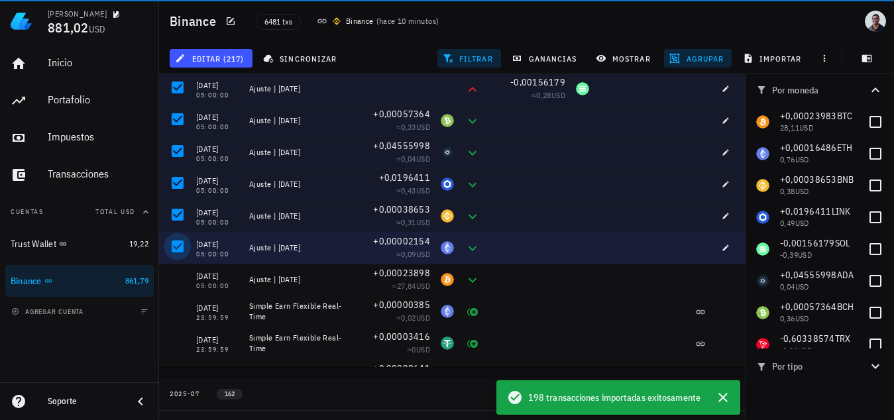
click at [179, 235] on div at bounding box center [177, 246] width 23 height 23
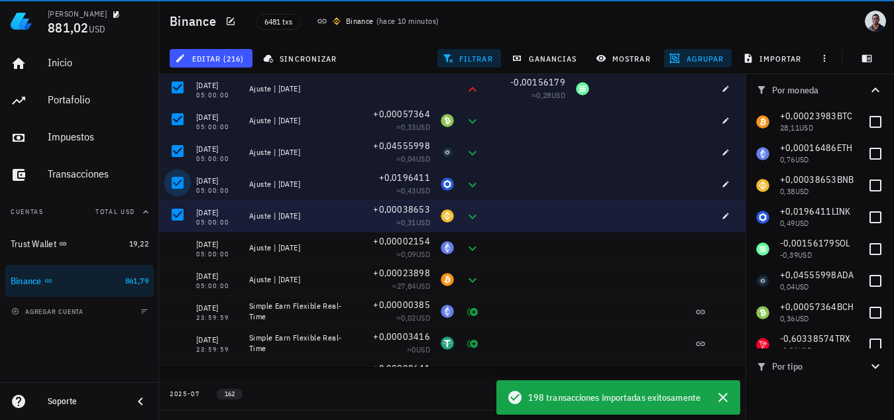
click at [178, 191] on div at bounding box center [177, 183] width 23 height 23
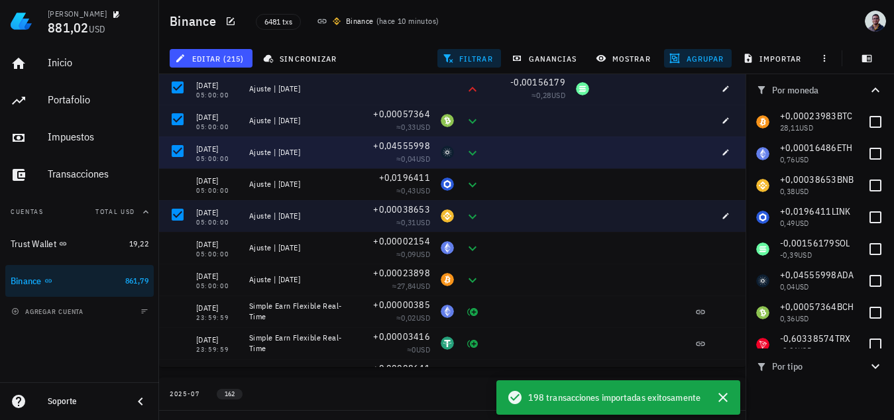
click at [178, 168] on div at bounding box center [175, 152] width 32 height 32
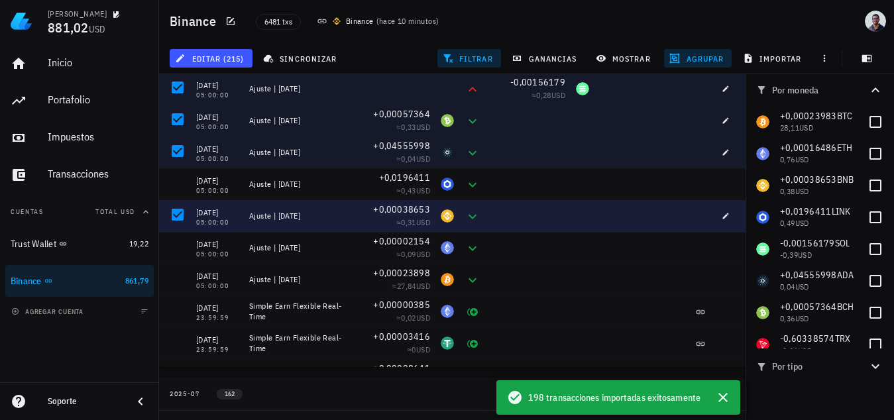
click at [175, 229] on div at bounding box center [175, 216] width 32 height 32
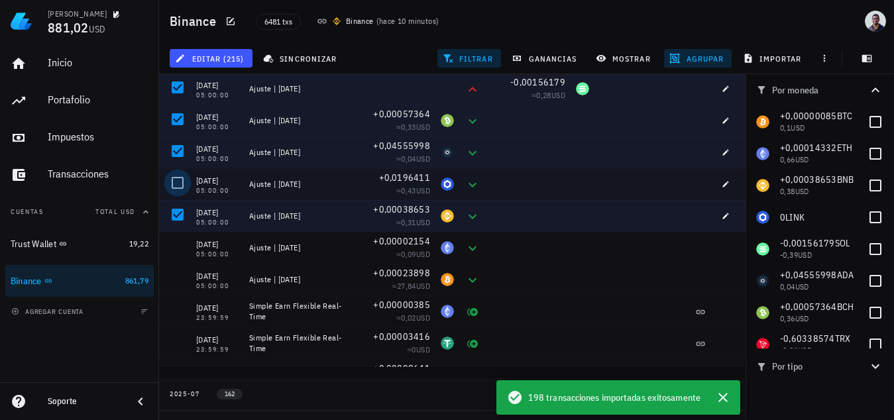
drag, startPoint x: 176, startPoint y: 217, endPoint x: 178, endPoint y: 185, distance: 31.9
click at [176, 218] on div at bounding box center [177, 214] width 23 height 23
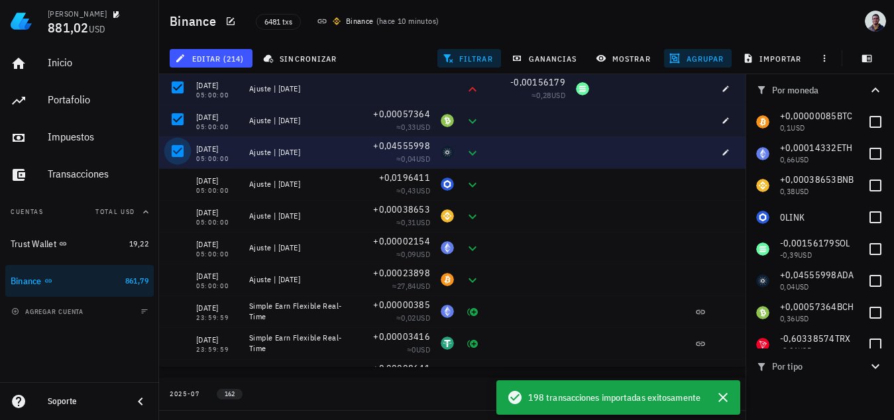
click at [178, 150] on div at bounding box center [177, 151] width 23 height 23
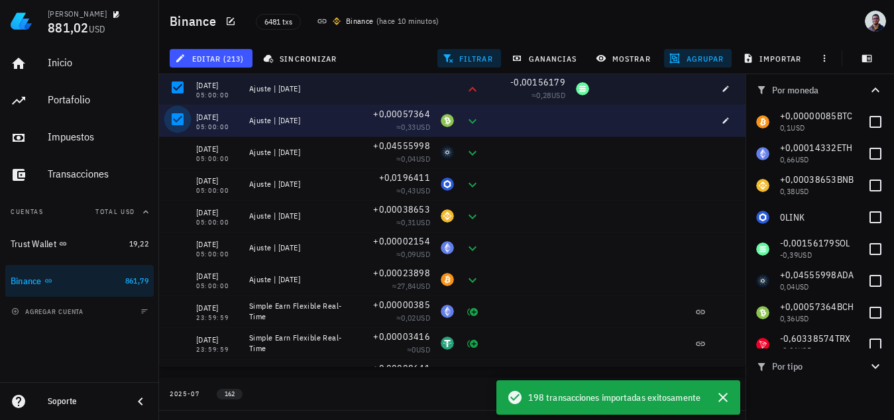
drag, startPoint x: 179, startPoint y: 123, endPoint x: 181, endPoint y: 113, distance: 10.8
click at [179, 122] on div at bounding box center [177, 119] width 23 height 23
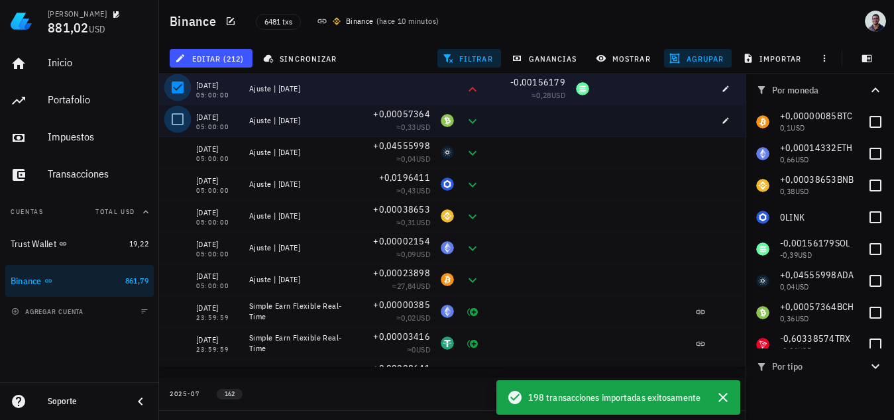
click at [178, 76] on div at bounding box center [177, 87] width 23 height 23
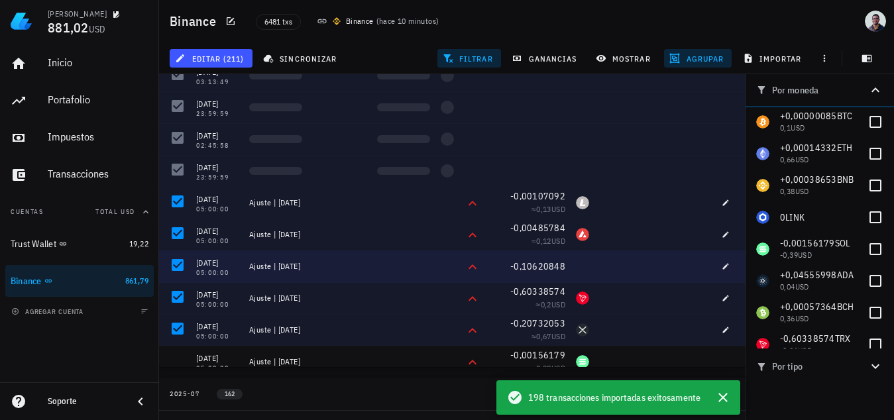
scroll to position [3529, 0]
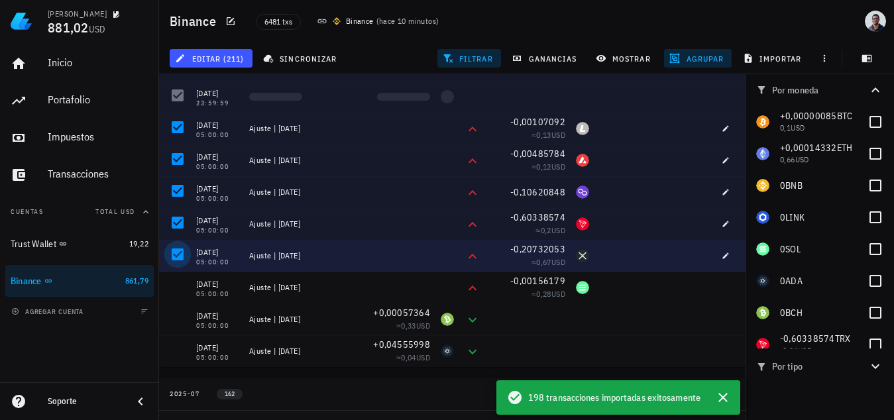
click at [179, 250] on div at bounding box center [177, 254] width 23 height 23
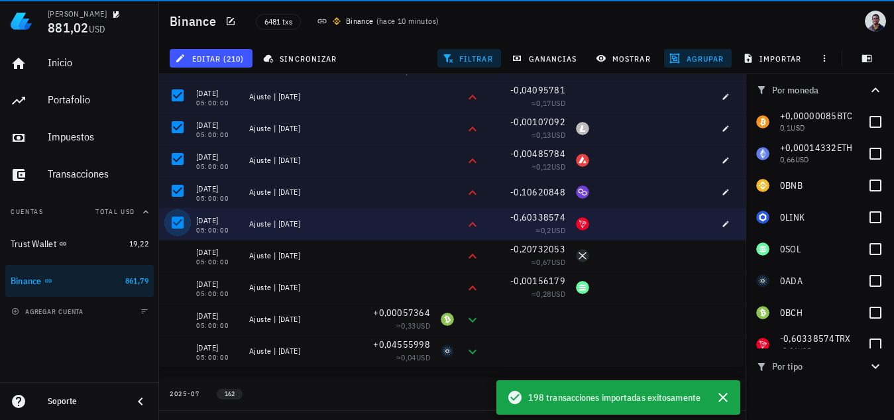
click at [177, 212] on div at bounding box center [177, 222] width 23 height 23
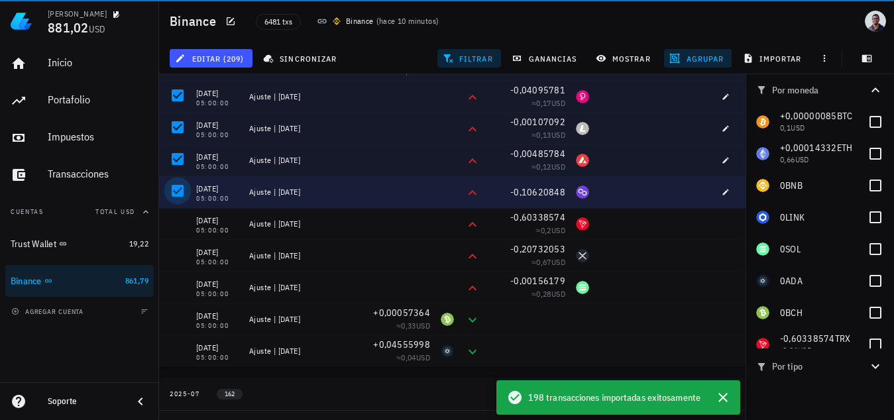
click at [175, 185] on div at bounding box center [177, 190] width 23 height 23
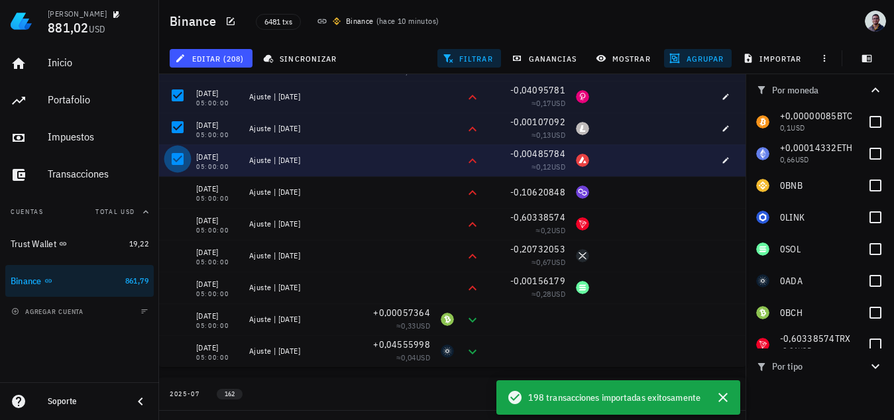
click at [176, 158] on div at bounding box center [177, 159] width 23 height 23
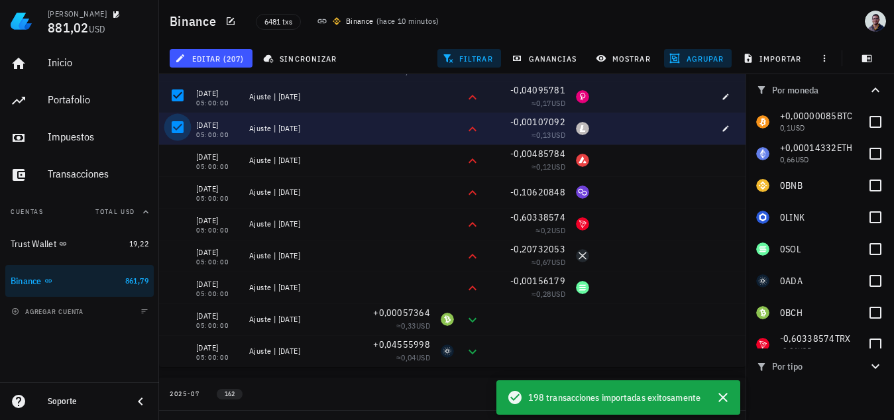
click at [178, 135] on div at bounding box center [177, 127] width 23 height 23
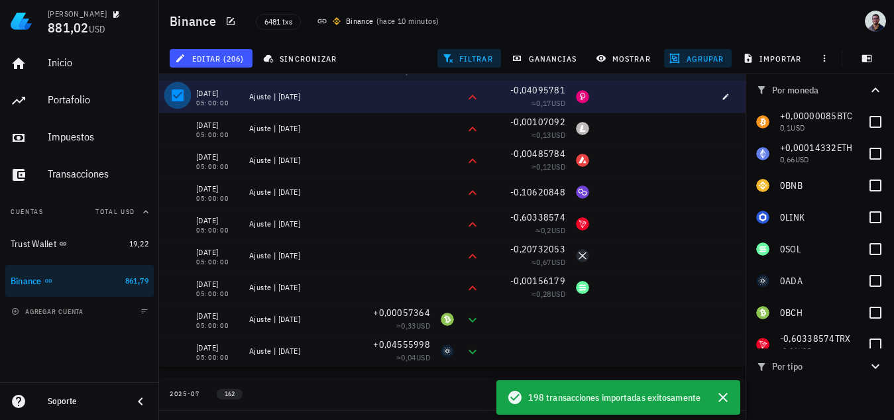
click at [178, 95] on div at bounding box center [177, 95] width 23 height 23
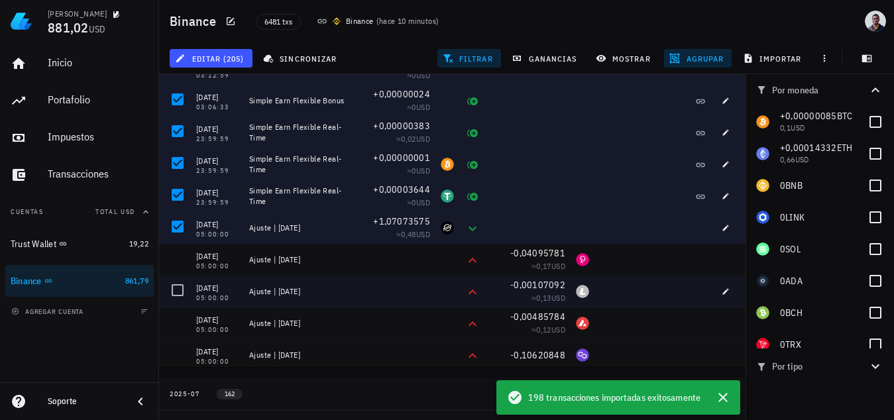
scroll to position [3330, 0]
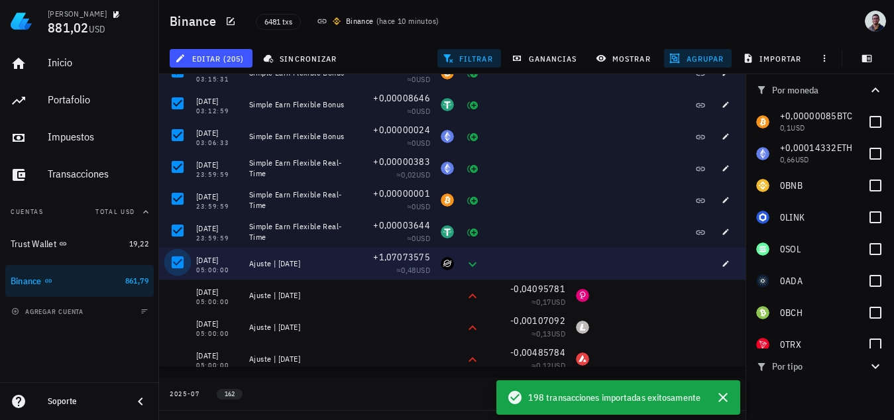
click at [179, 265] on div at bounding box center [177, 262] width 23 height 23
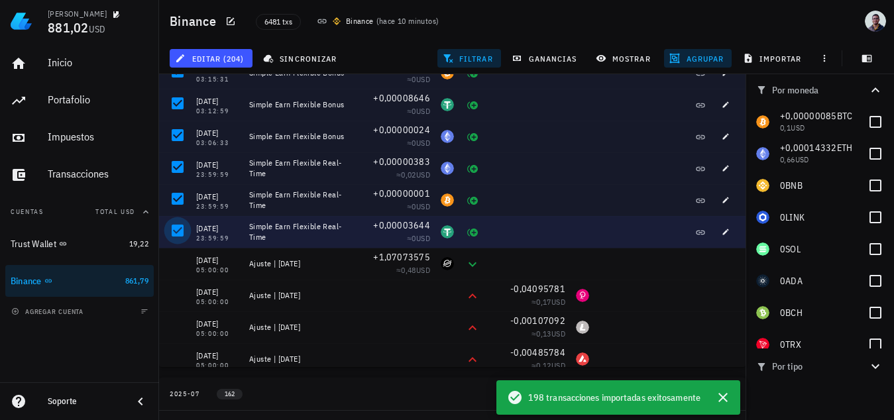
click at [178, 227] on div at bounding box center [177, 230] width 23 height 23
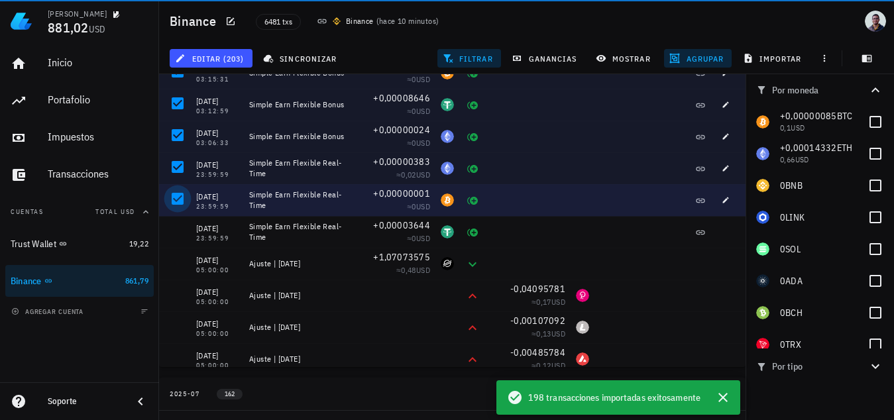
click at [178, 189] on div at bounding box center [177, 198] width 23 height 23
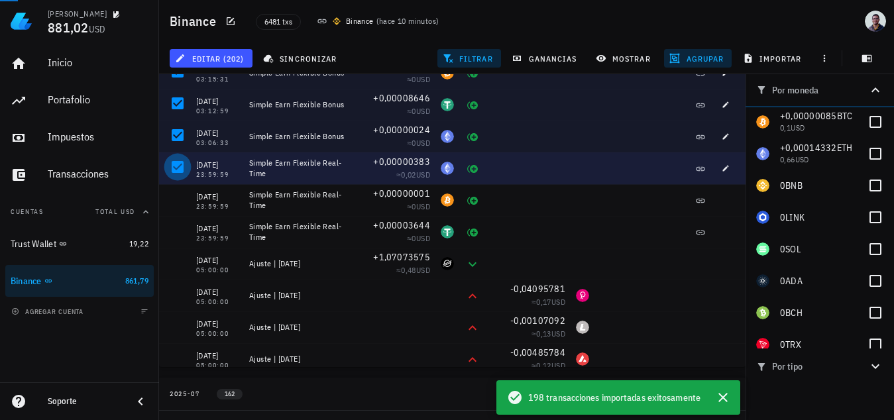
click at [179, 165] on div at bounding box center [177, 167] width 23 height 23
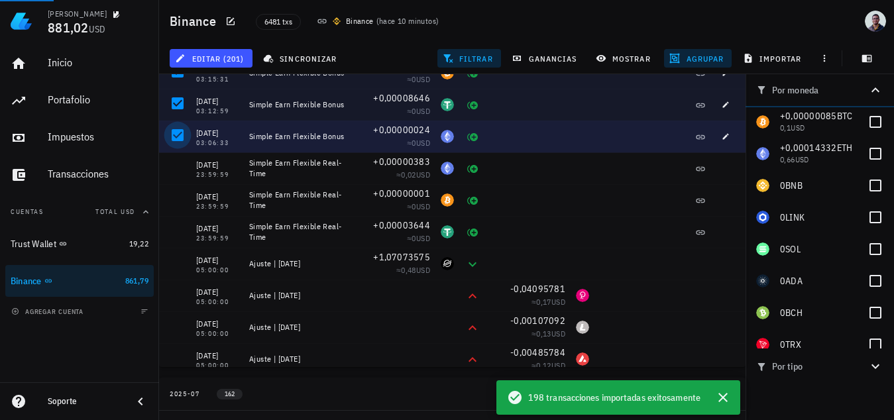
click at [180, 127] on div at bounding box center [177, 135] width 23 height 23
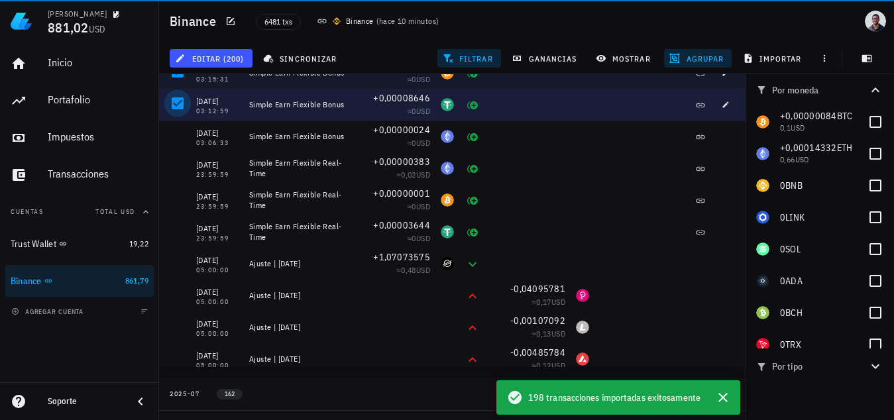
click at [181, 101] on div at bounding box center [177, 103] width 23 height 23
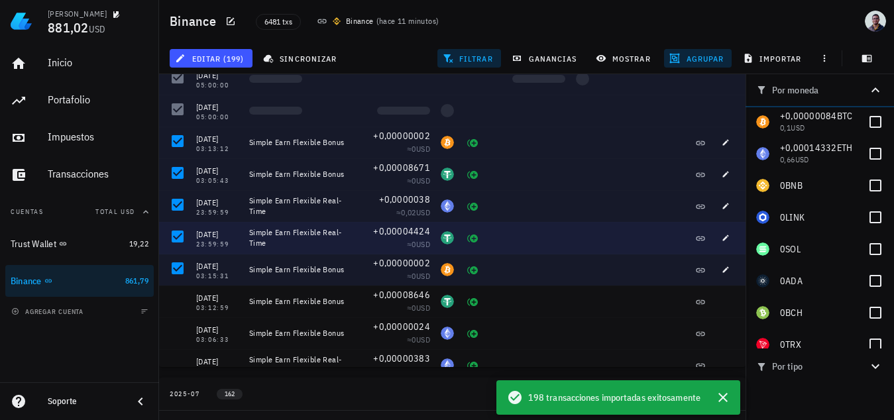
scroll to position [3132, 0]
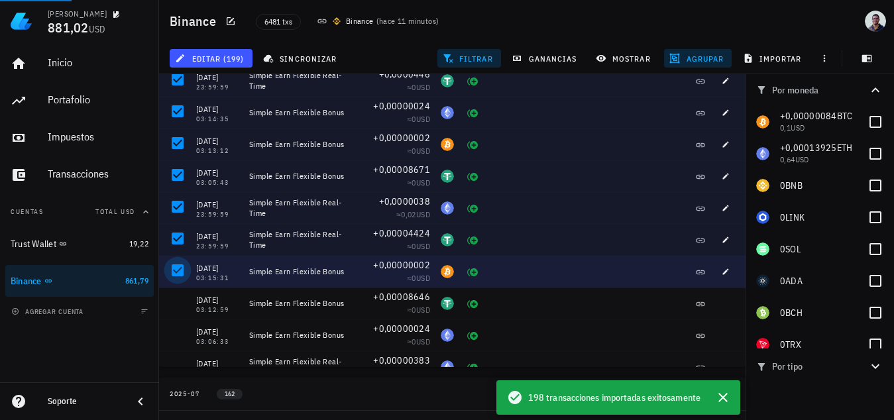
click at [172, 273] on div at bounding box center [177, 270] width 23 height 23
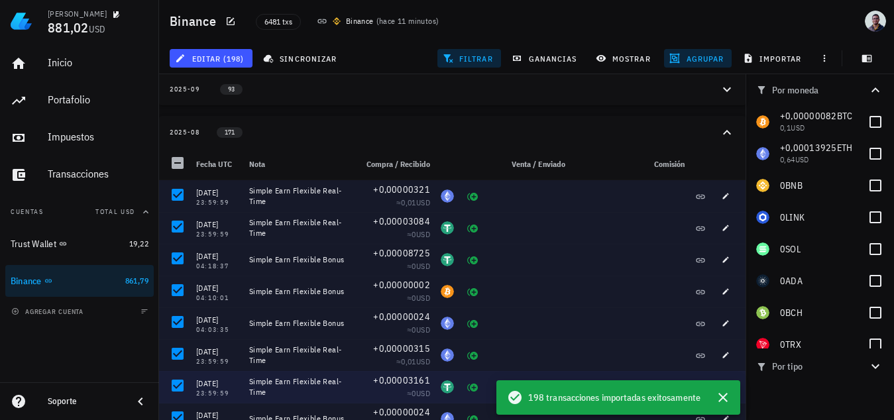
scroll to position [0, 0]
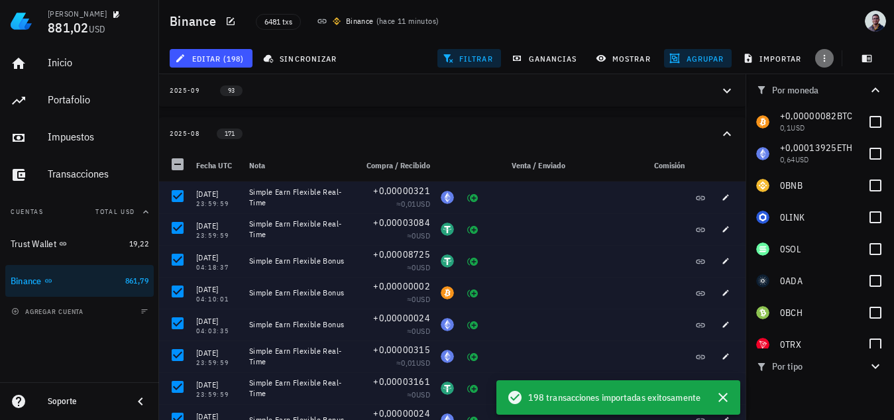
click at [825, 54] on icon "button" at bounding box center [824, 58] width 11 height 11
click at [833, 92] on span "exportar" at bounding box center [839, 91] width 56 height 11
click at [231, 59] on span "editar (198)" at bounding box center [211, 58] width 66 height 11
click at [586, 23] on div "6481 txs Binance ( hace 12 minutos )" at bounding box center [452, 21] width 409 height 33
click at [824, 55] on icon "button" at bounding box center [824, 58] width 2 height 7
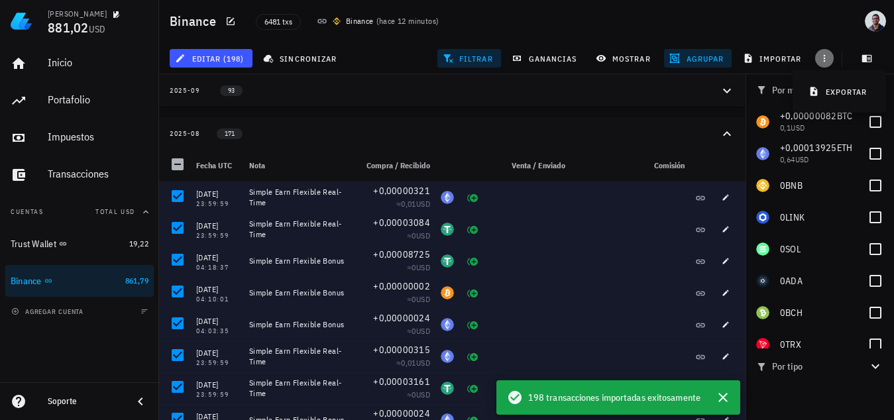
click at [824, 55] on icon "button" at bounding box center [824, 58] width 2 height 7
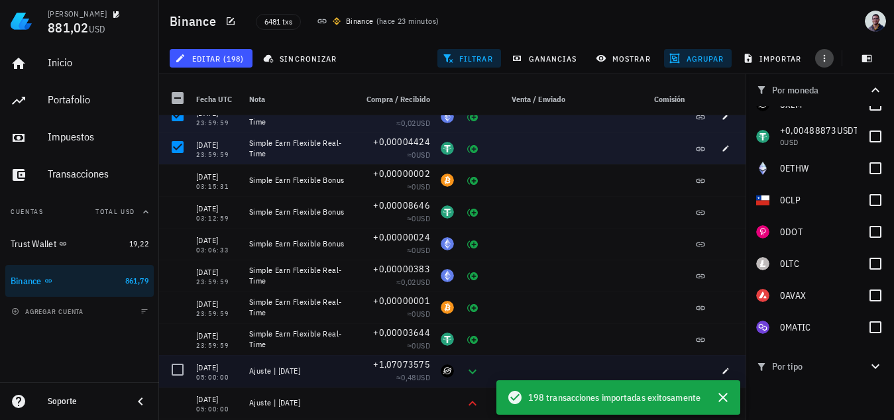
scroll to position [3312, 0]
